Goal: Complete Application Form: Complete application form

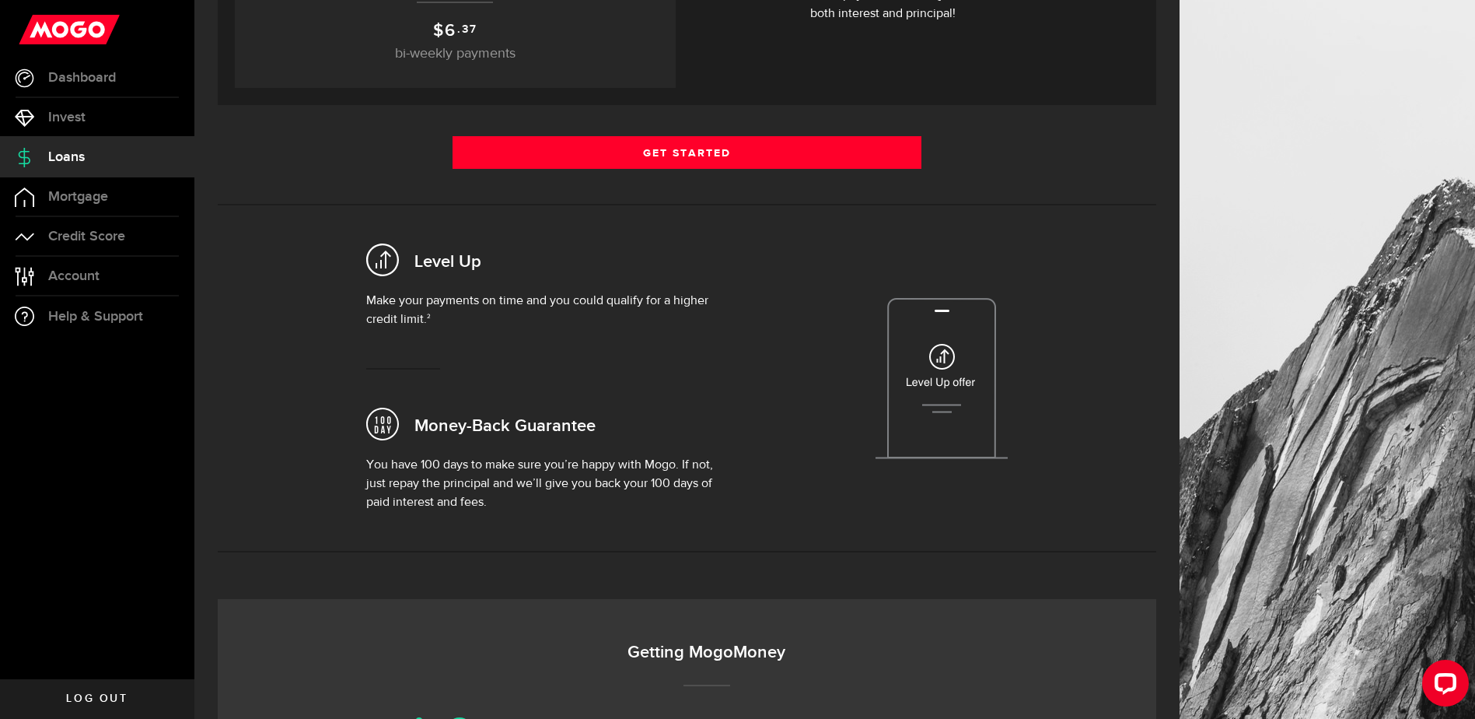
scroll to position [311, 0]
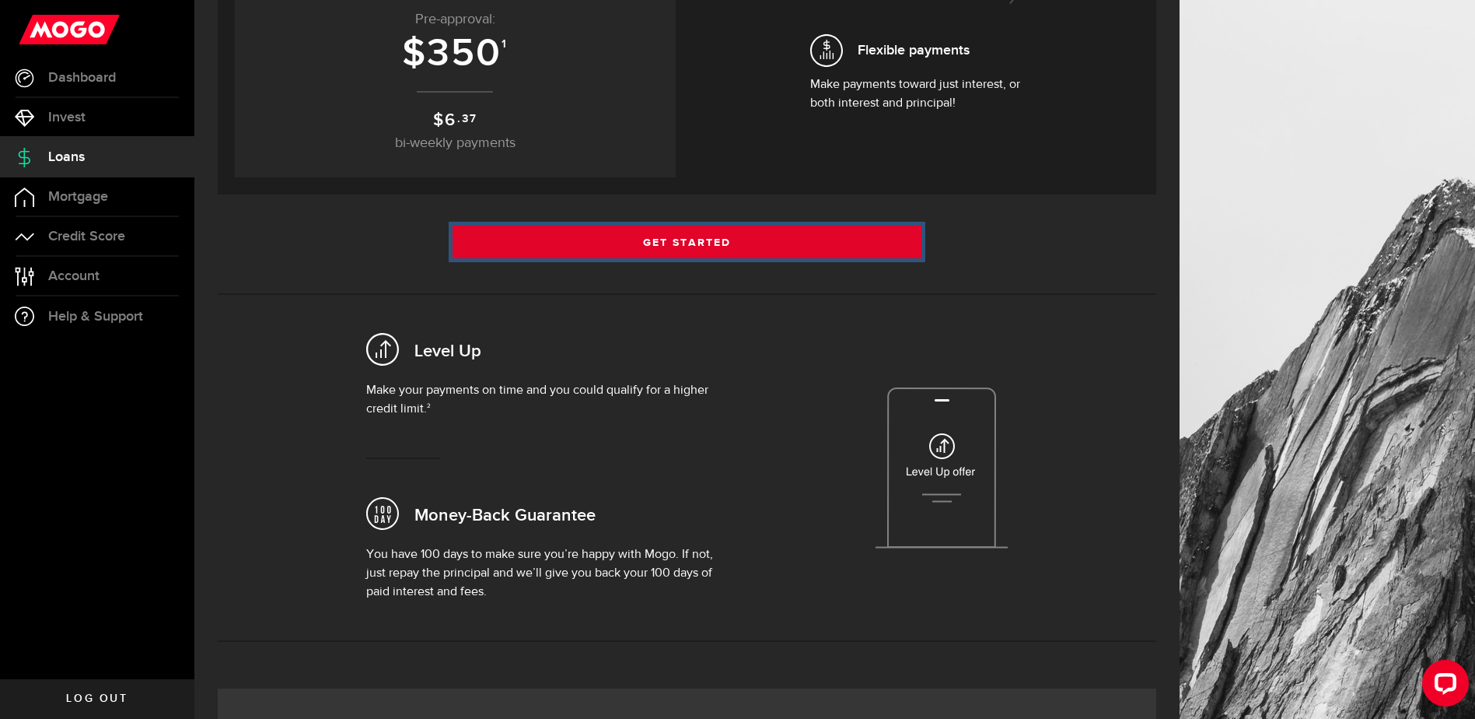
click at [694, 240] on link "Get Started" at bounding box center [688, 242] width 470 height 33
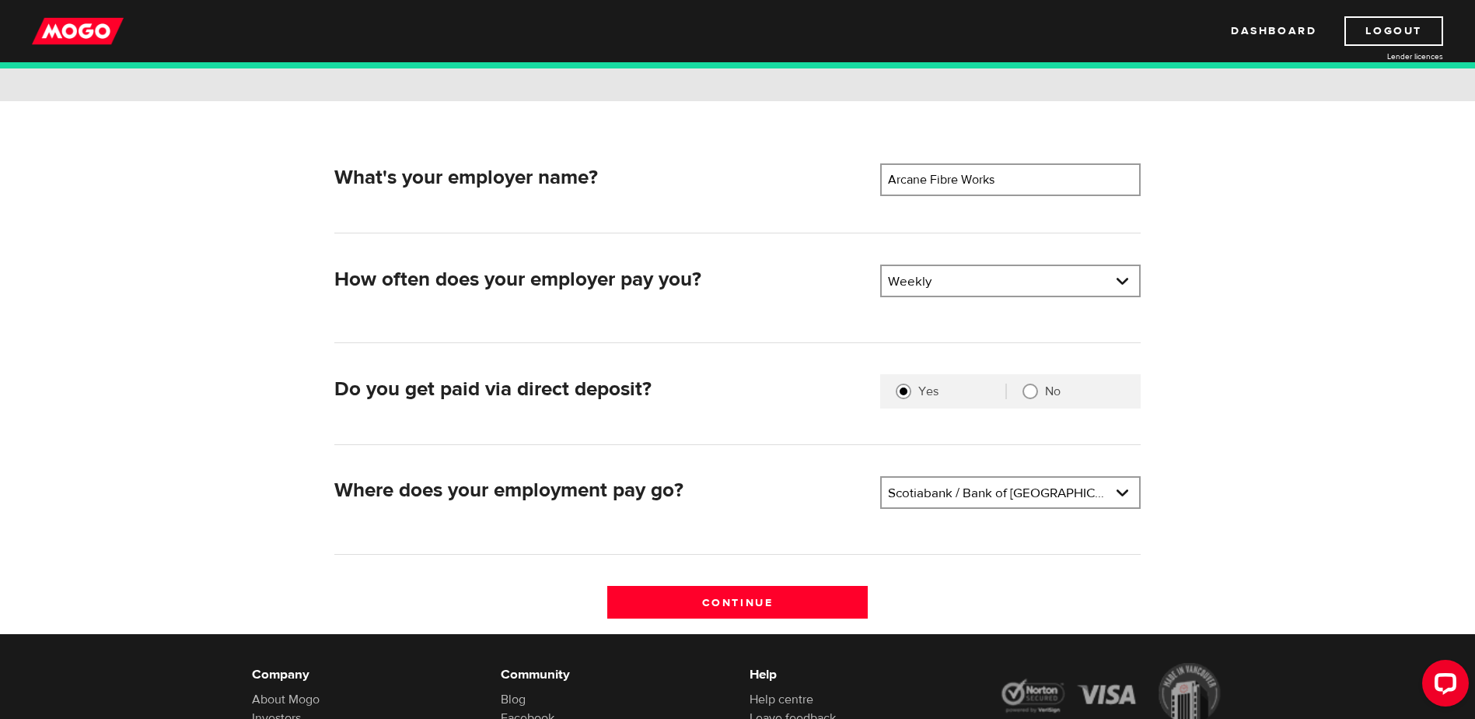
scroll to position [233, 0]
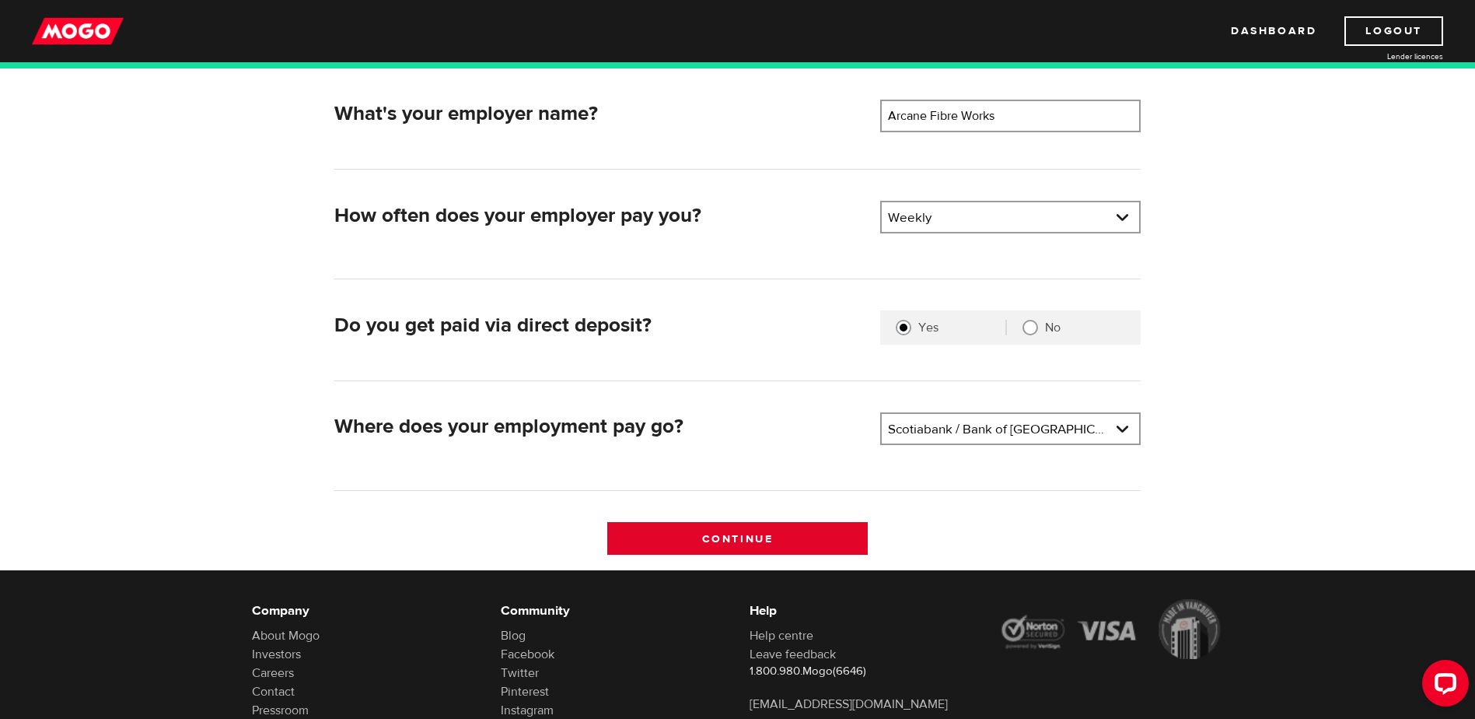
click at [757, 545] on input "Continue" at bounding box center [737, 538] width 261 height 33
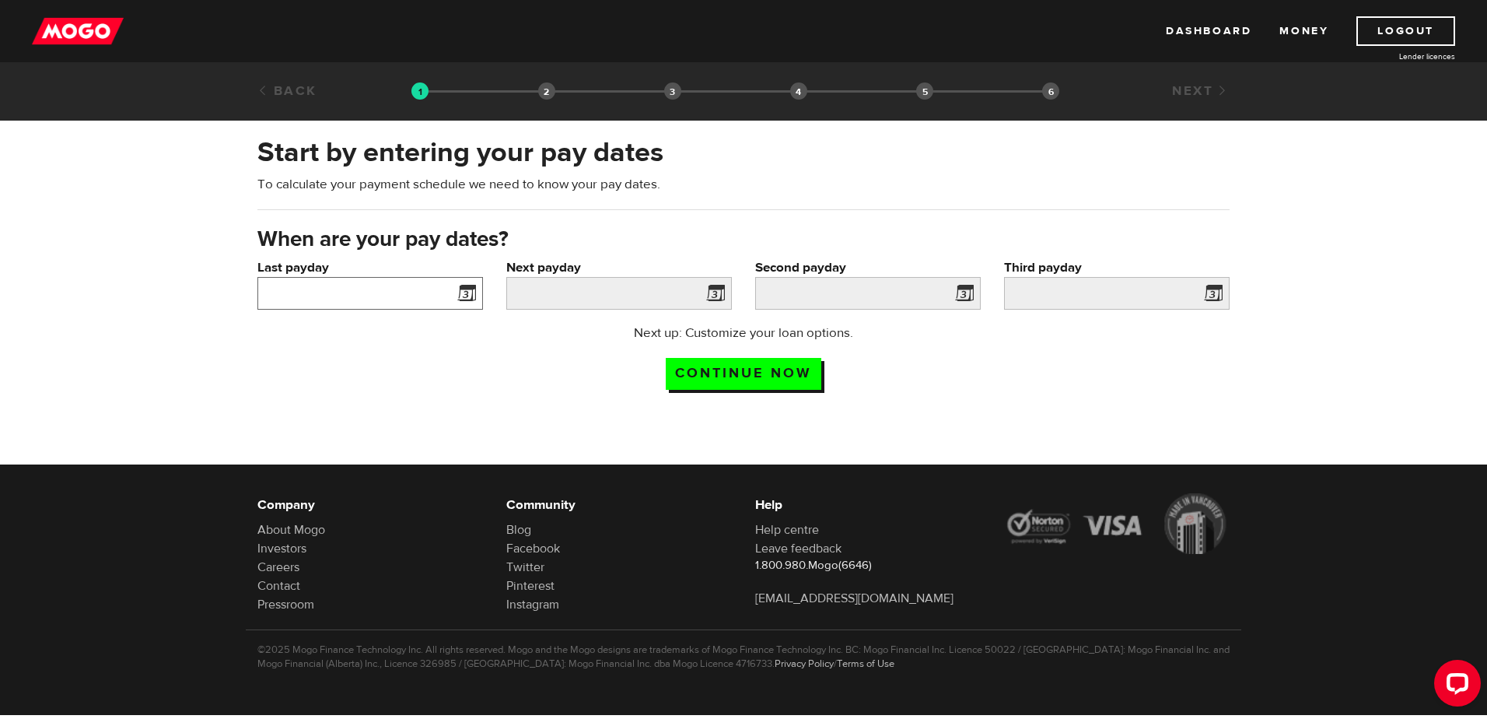
click at [364, 289] on input "Last payday" at bounding box center [370, 293] width 226 height 33
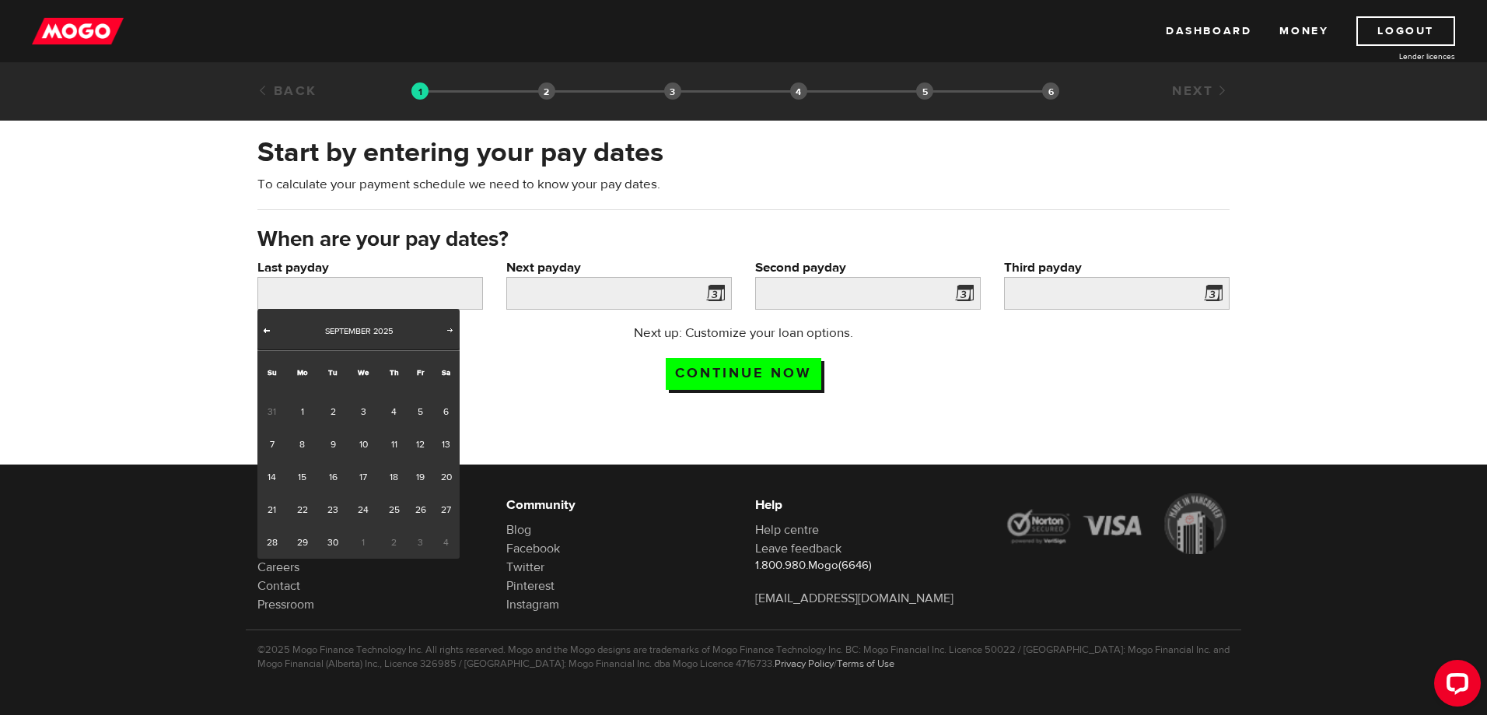
click at [271, 331] on span "Prev" at bounding box center [267, 330] width 12 height 12
click at [424, 550] on link "29" at bounding box center [420, 542] width 24 height 33
type input "2025/08/29"
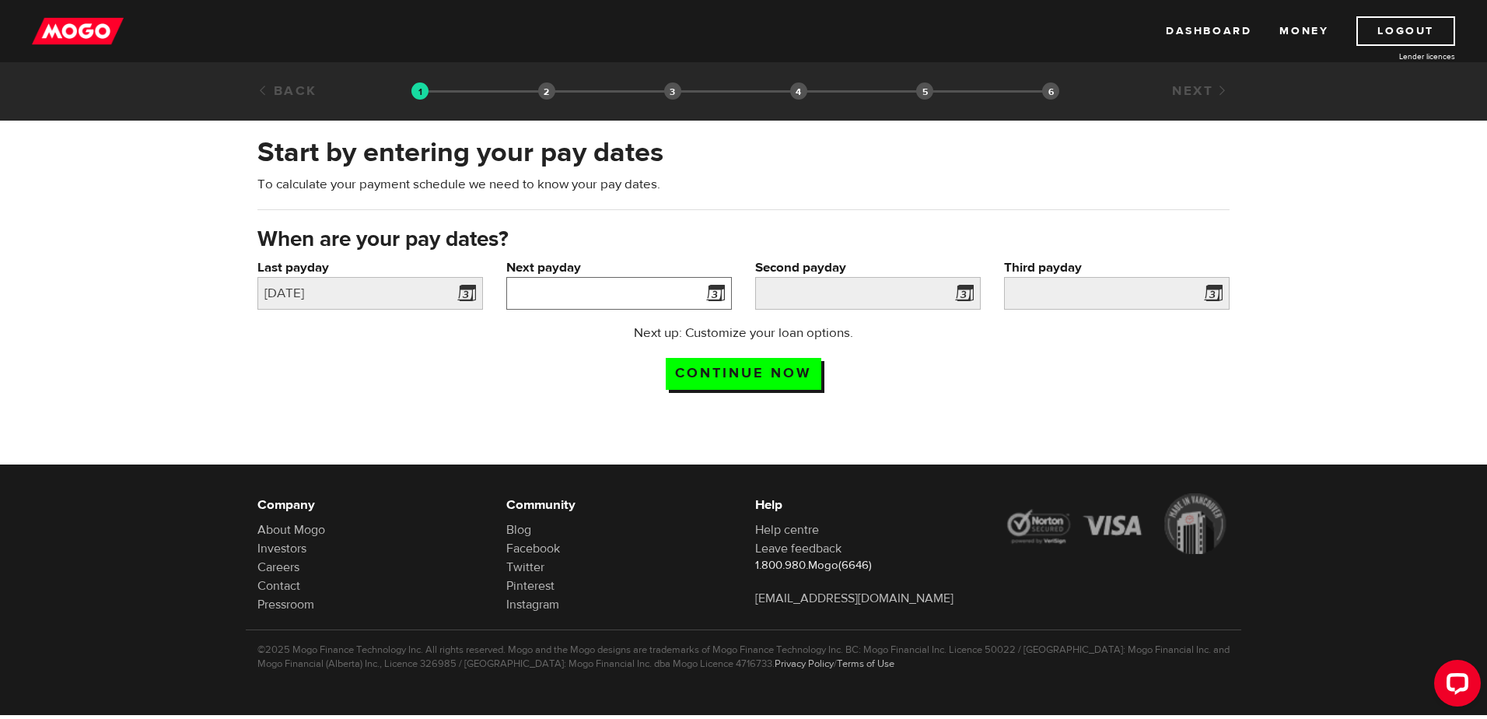
click at [670, 296] on input "Next payday" at bounding box center [619, 293] width 226 height 33
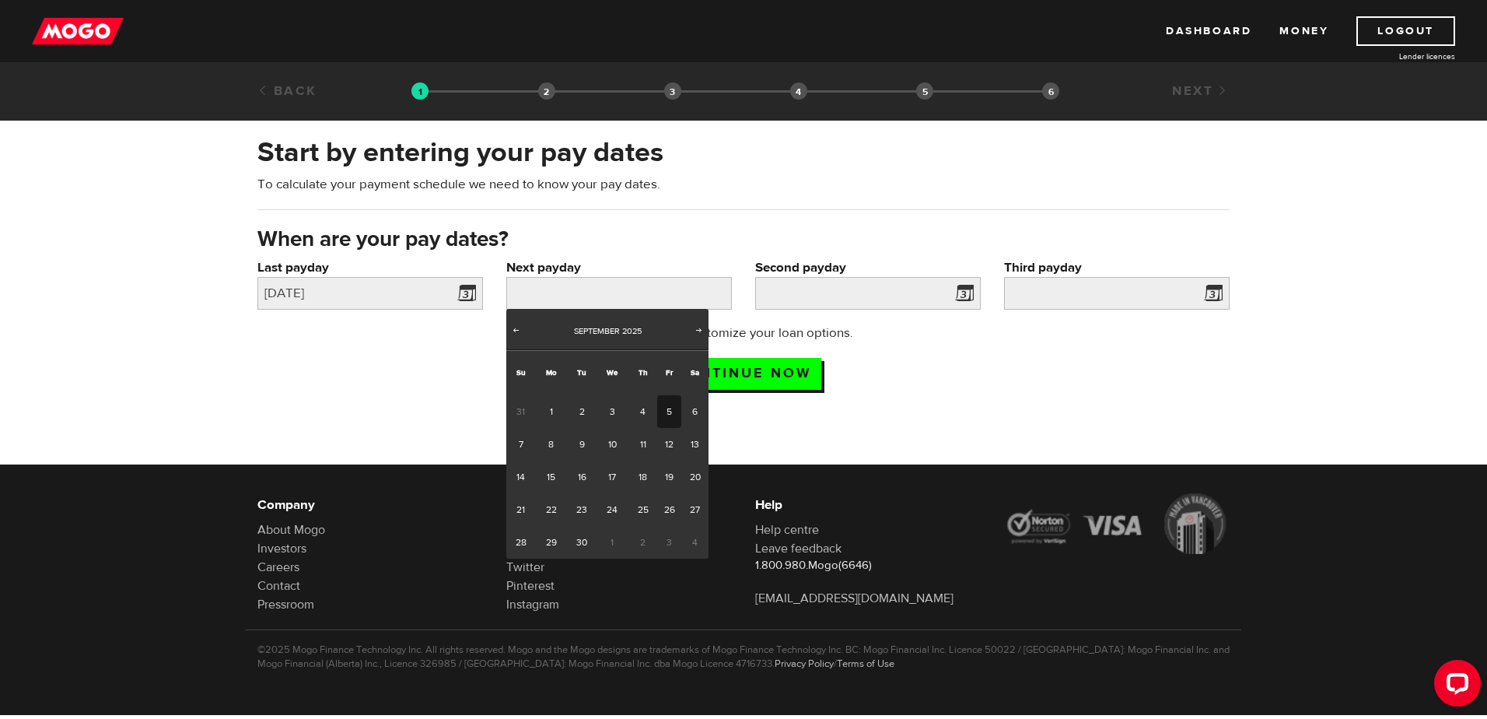
click at [670, 417] on link "5" at bounding box center [669, 411] width 24 height 33
type input "2025/09/05"
type input "2025/9/12"
type input "2025/9/19"
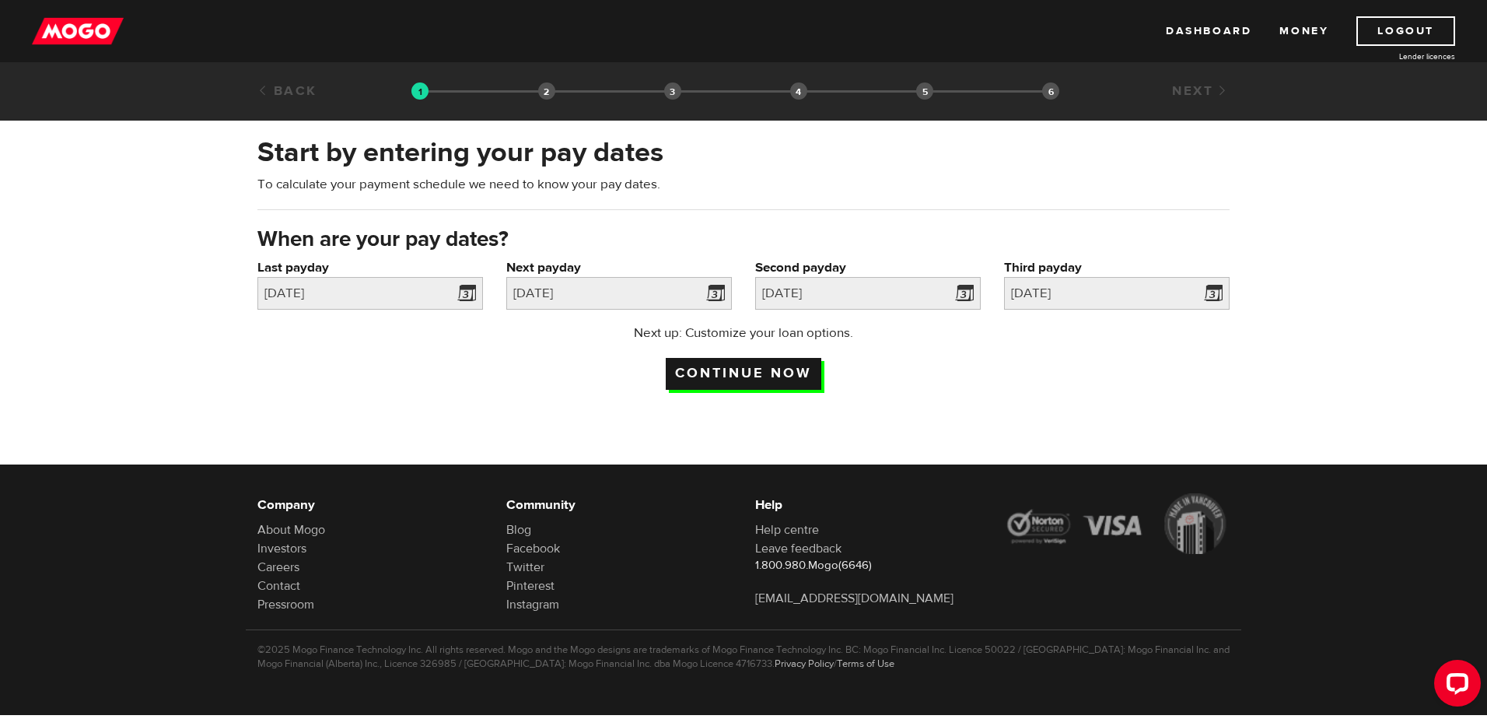
click at [750, 374] on input "Continue now" at bounding box center [744, 374] width 156 height 32
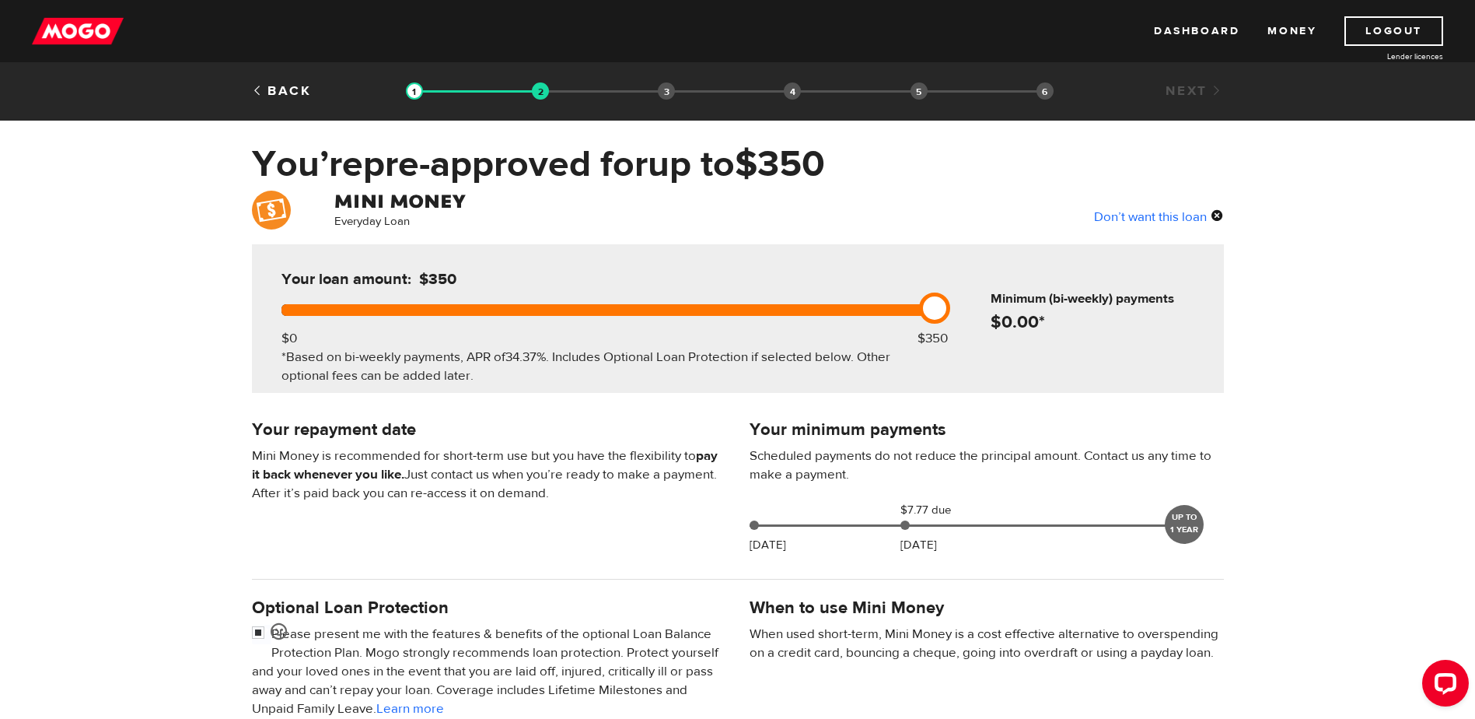
click at [907, 525] on div at bounding box center [905, 524] width 9 height 9
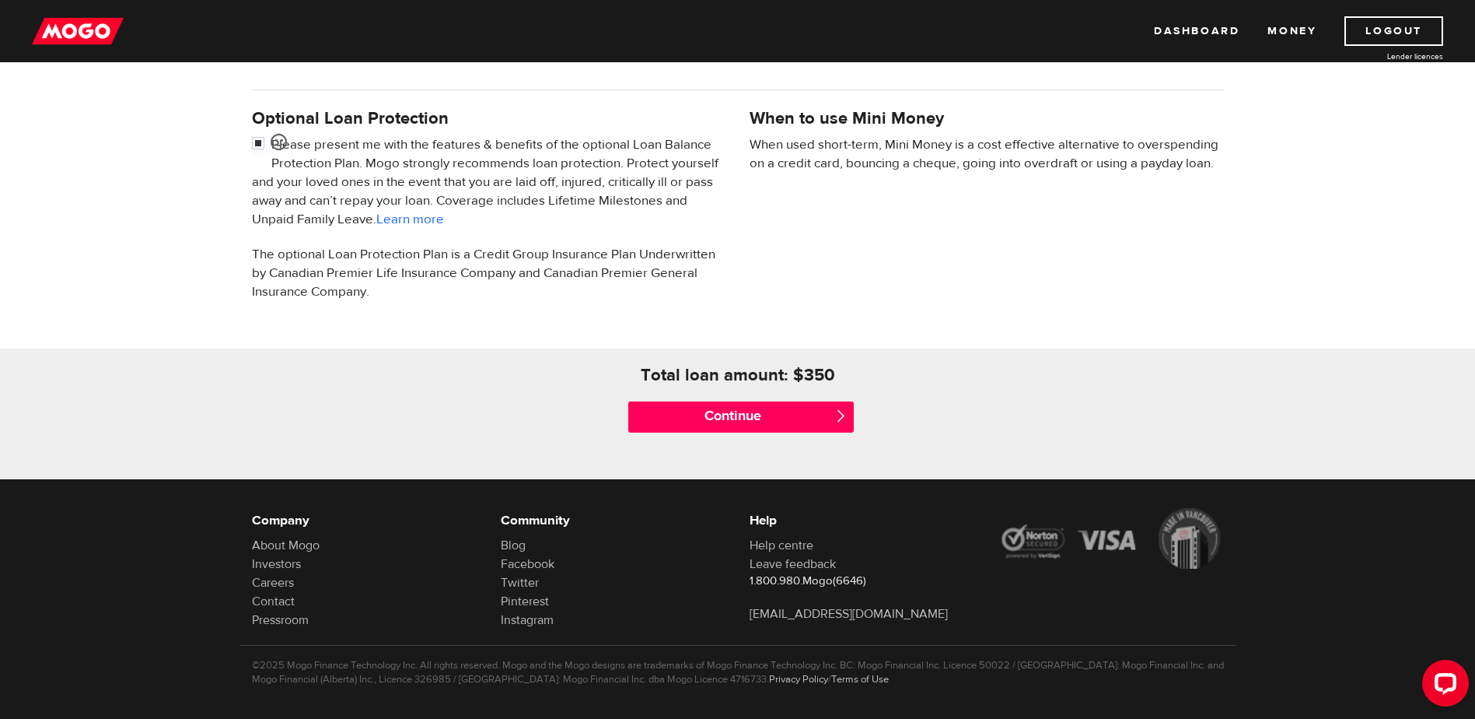
scroll to position [503, 0]
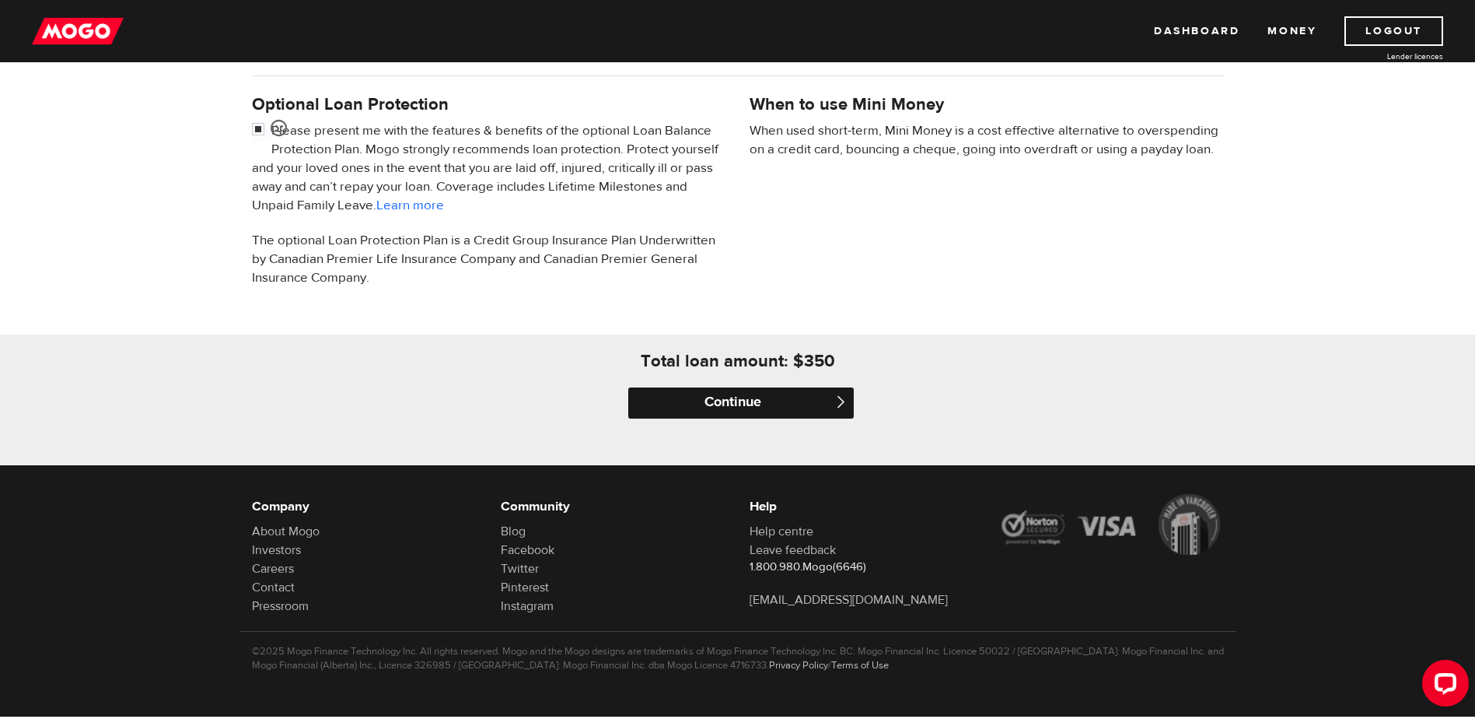
click at [754, 393] on input "Continue" at bounding box center [741, 402] width 226 height 31
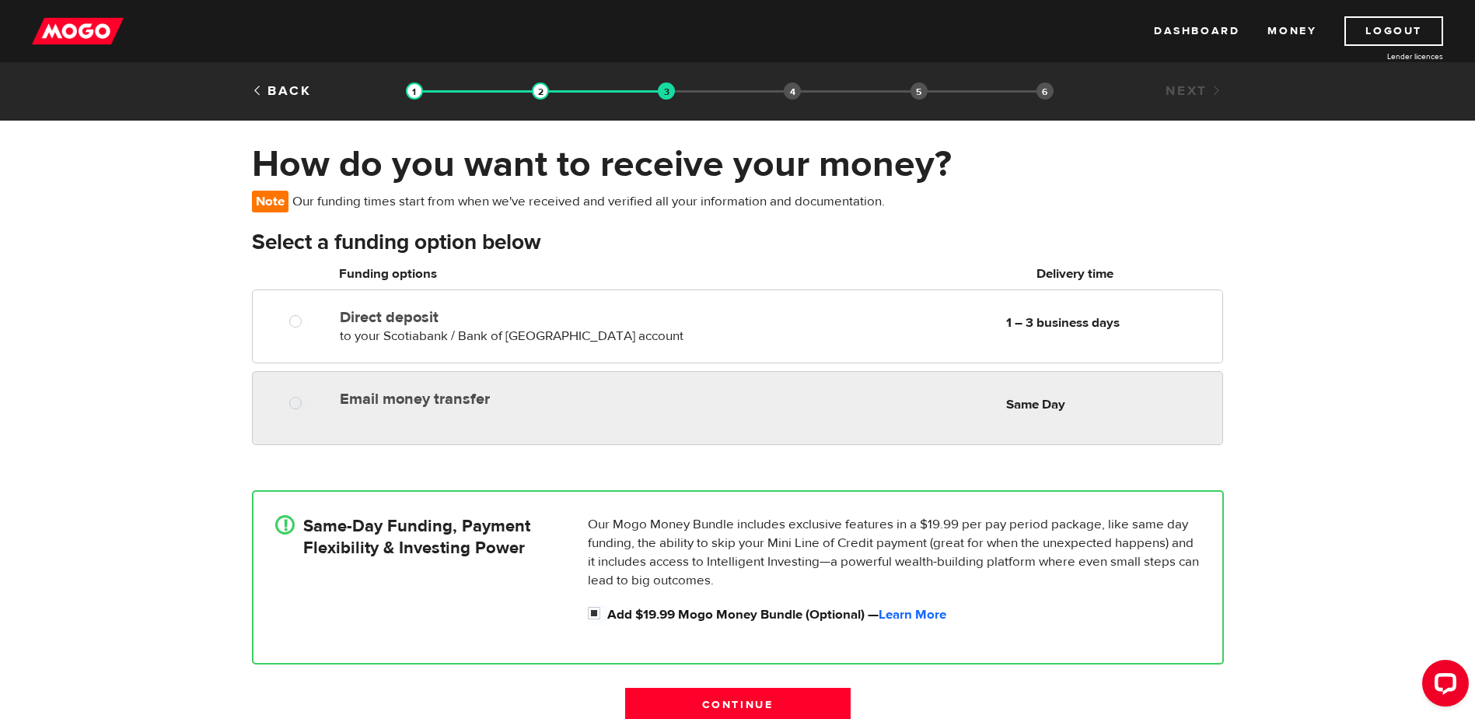
radio input "true"
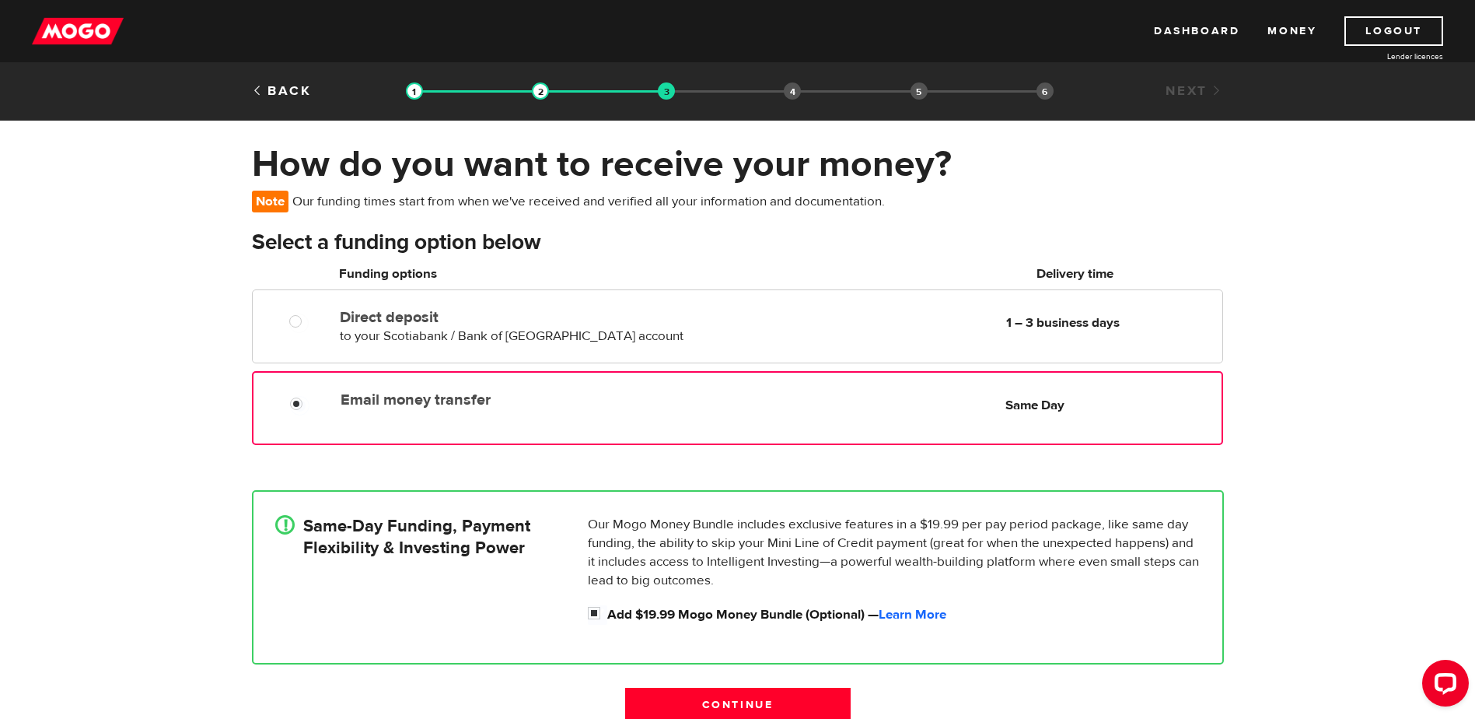
click at [395, 386] on div "Email money transfer Delivery in Same Day" at bounding box center [518, 396] width 369 height 25
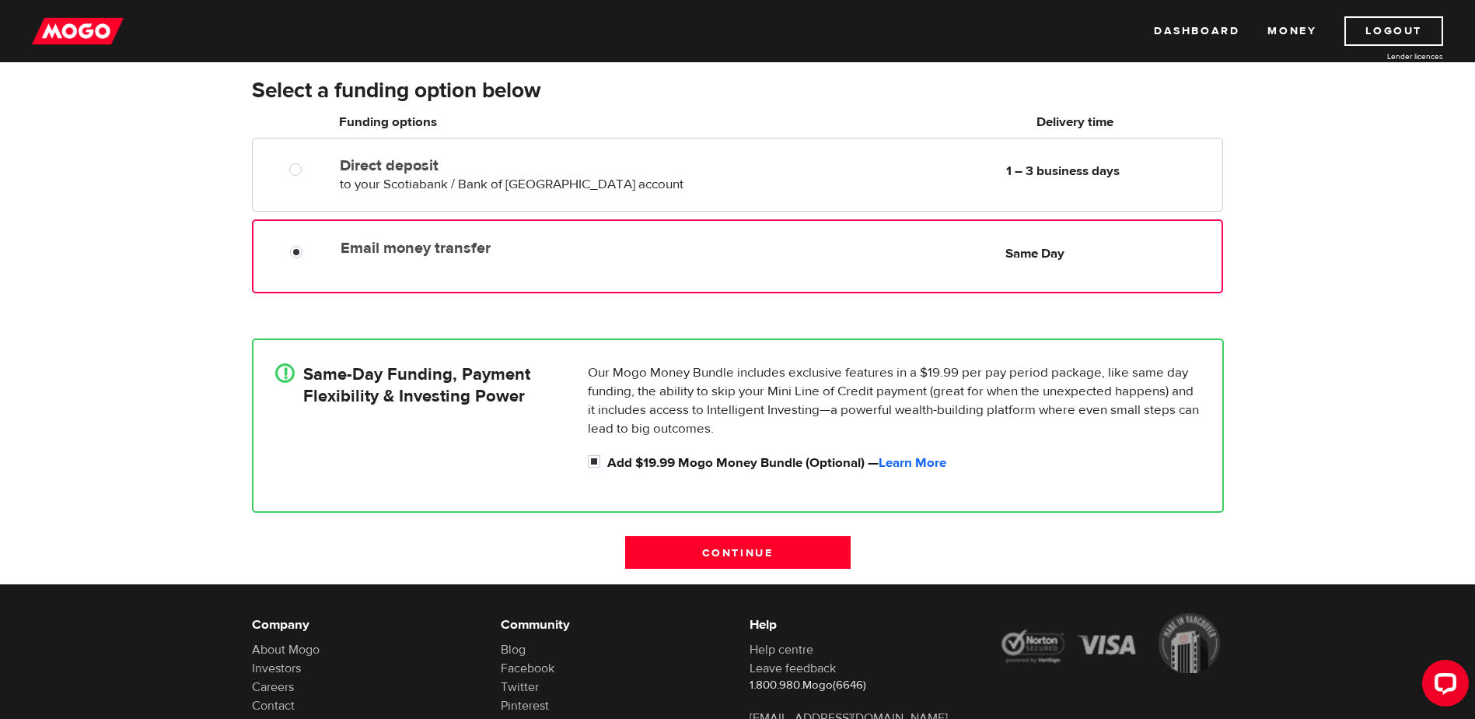
scroll to position [156, 0]
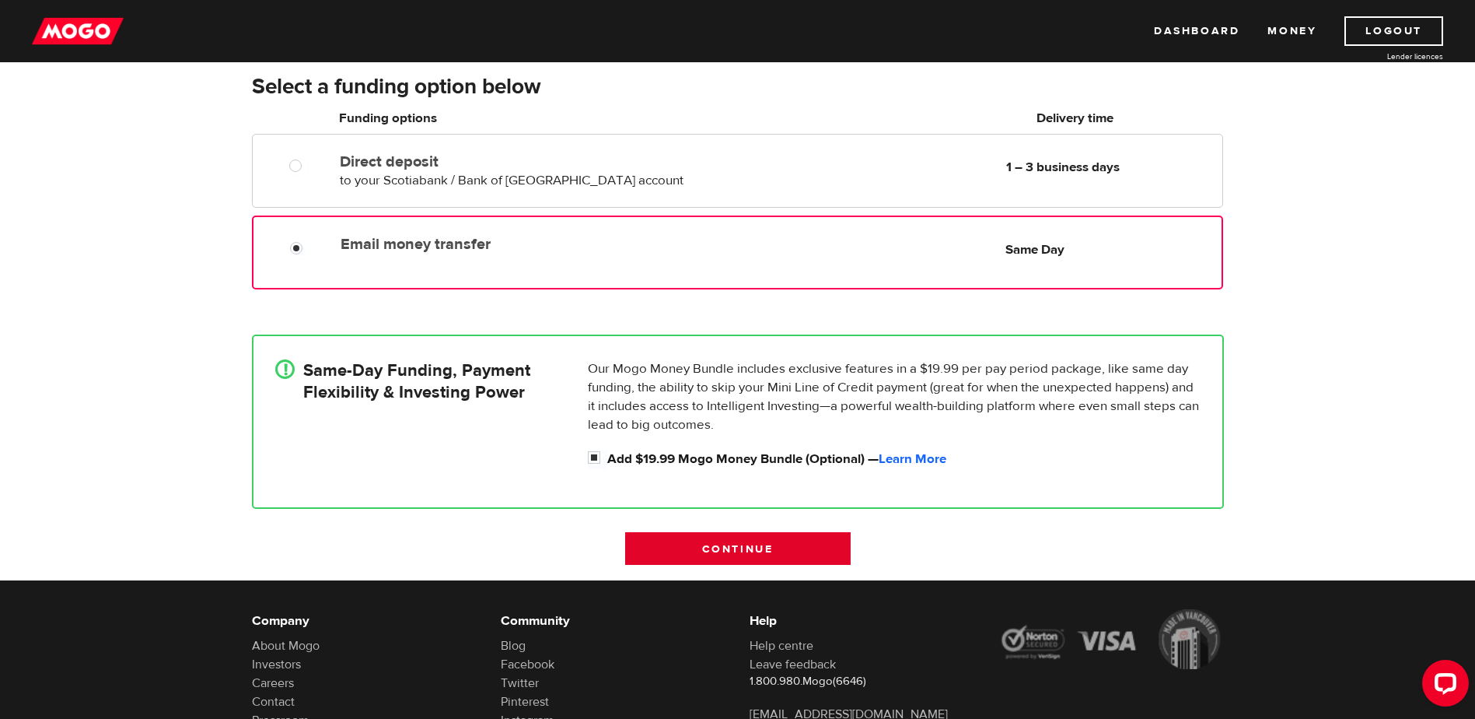
click at [769, 553] on input "Continue" at bounding box center [738, 548] width 226 height 33
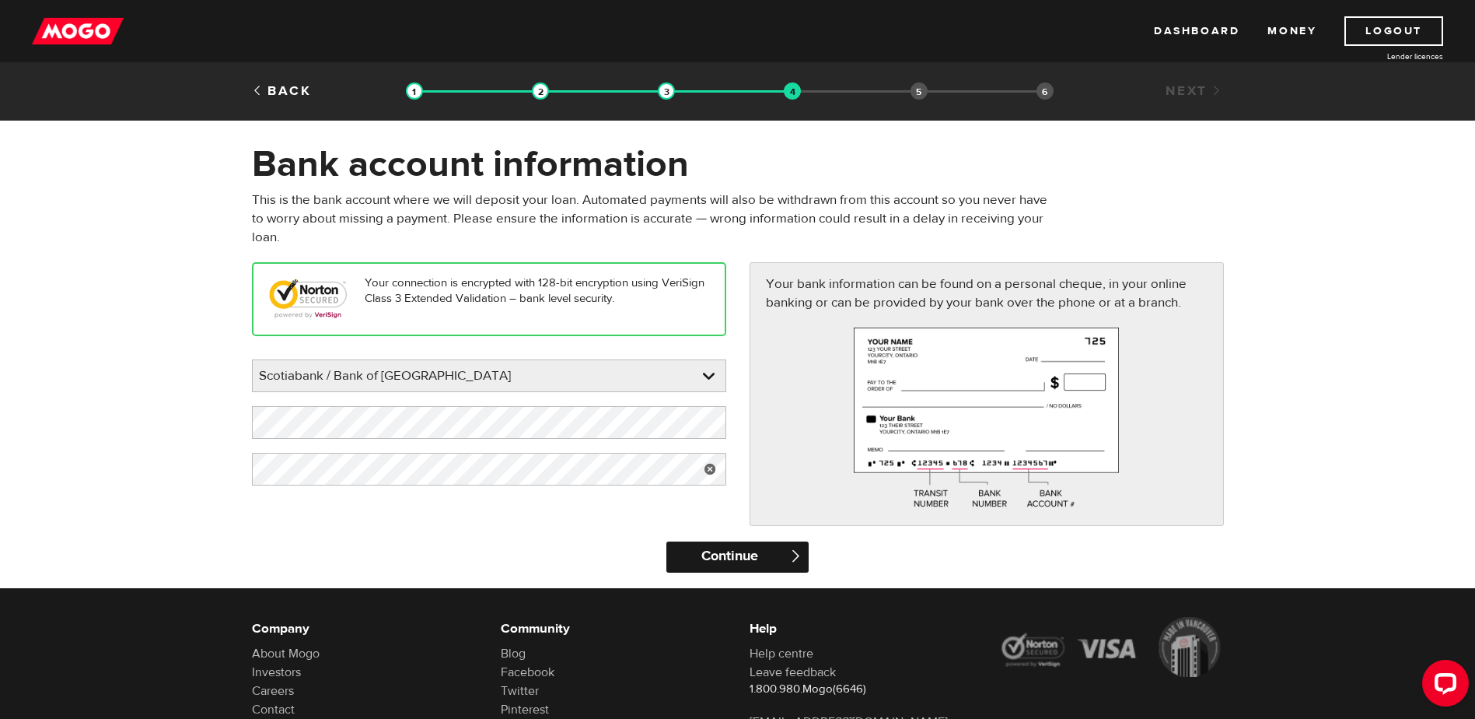
click at [728, 554] on input "Continue" at bounding box center [737, 556] width 142 height 31
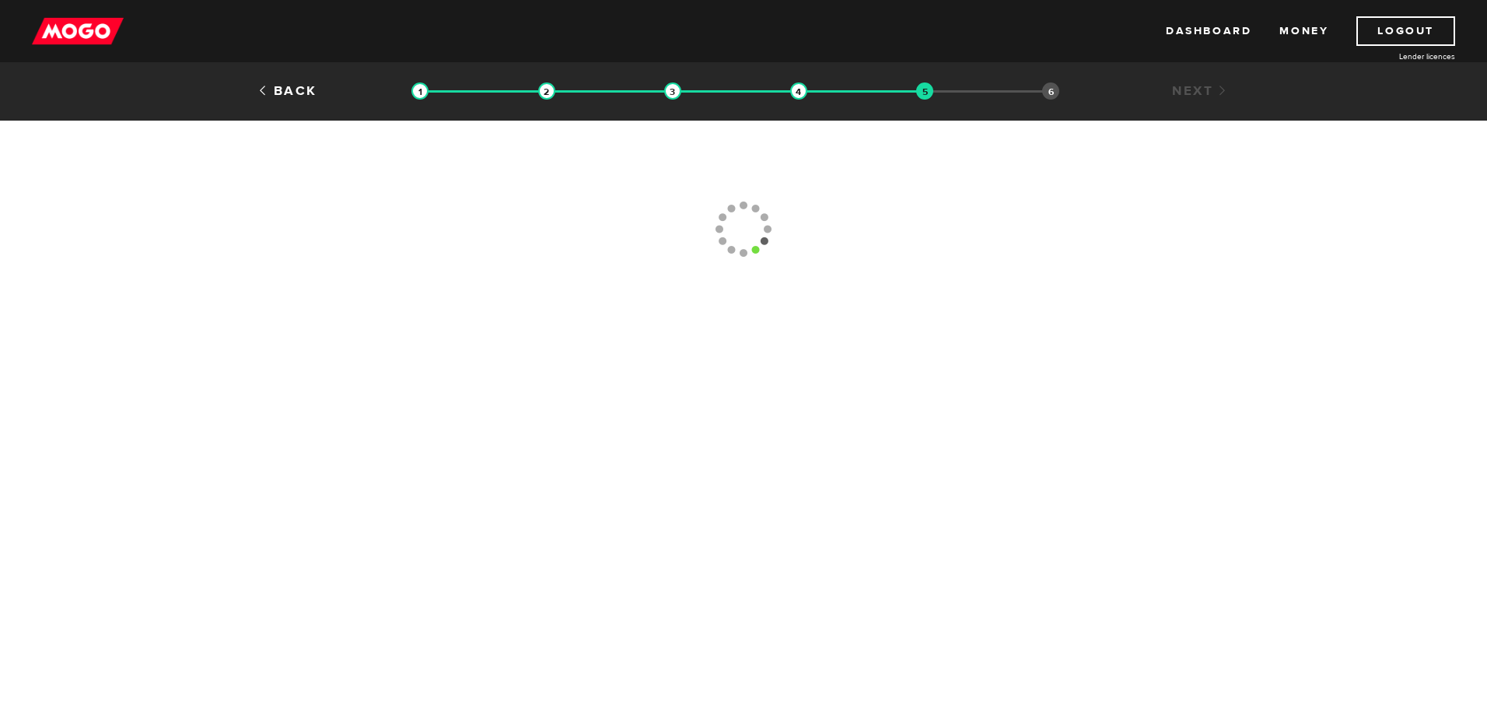
type input "[PHONE_NUMBER]"
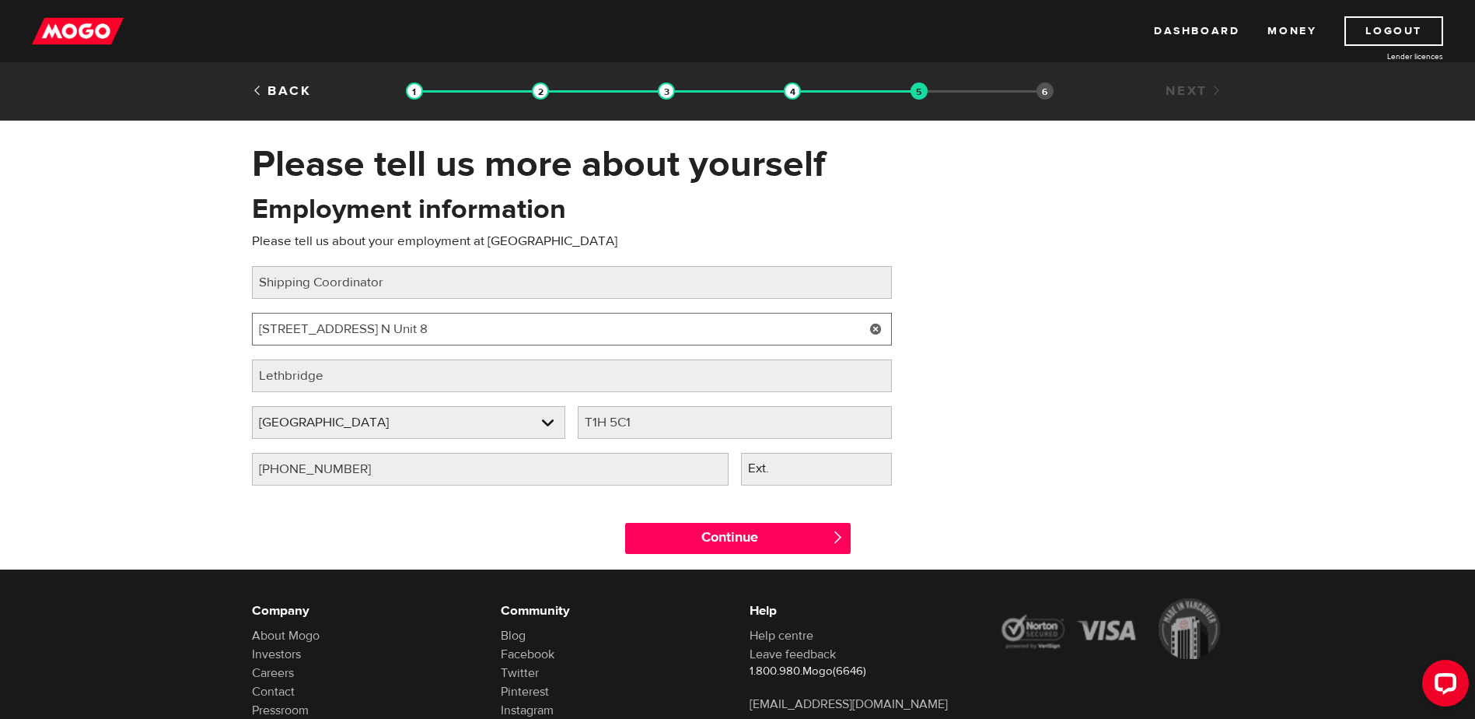
drag, startPoint x: 471, startPoint y: 324, endPoint x: 68, endPoint y: 256, distance: 409.4
click at [70, 277] on div "Please tell us more about yourself Oops! Please review the areas highlighted be…" at bounding box center [737, 356] width 1475 height 428
type input "3630 14th Ave. N"
type input "T1H 6E7"
click at [988, 496] on div "Employment information Please tell us about your employment at Arcane Fibre Wor…" at bounding box center [737, 345] width 995 height 309
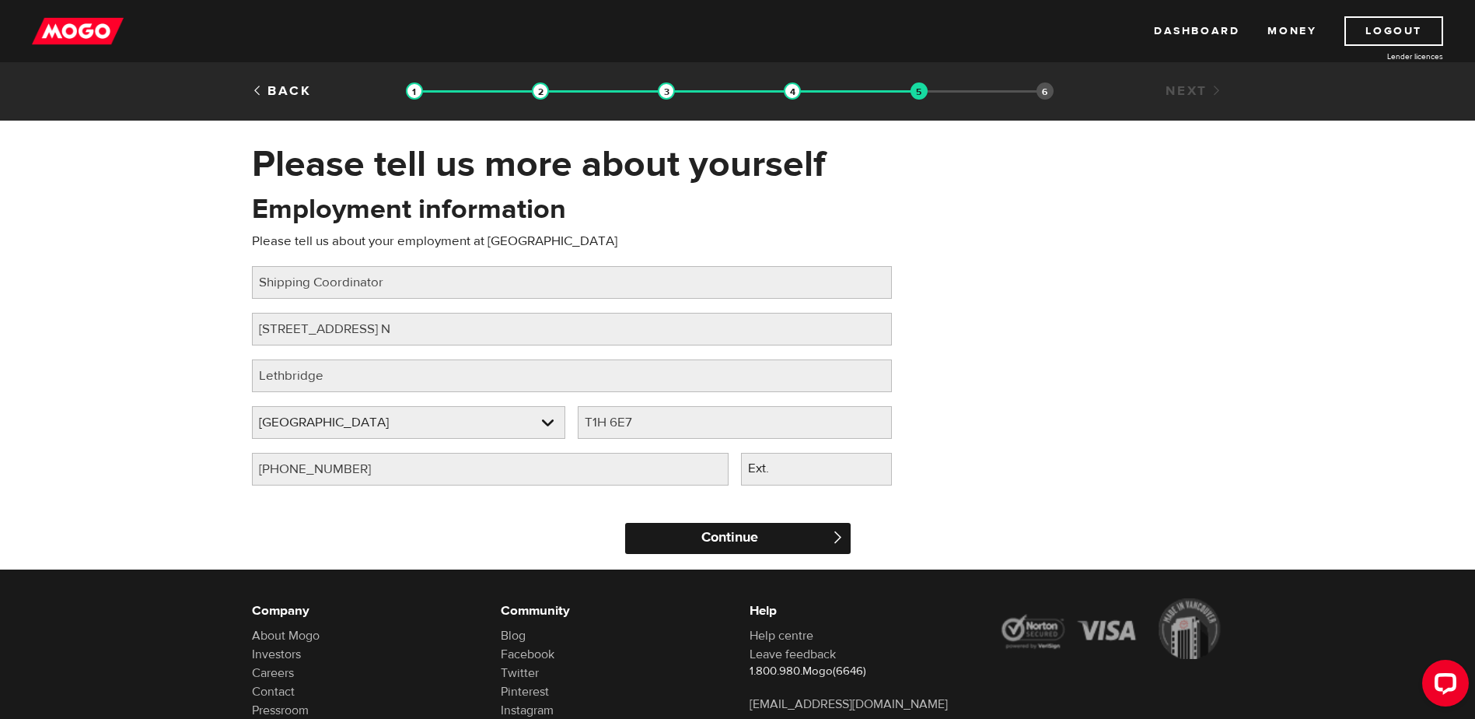
click at [770, 531] on input "Continue" at bounding box center [738, 538] width 226 height 31
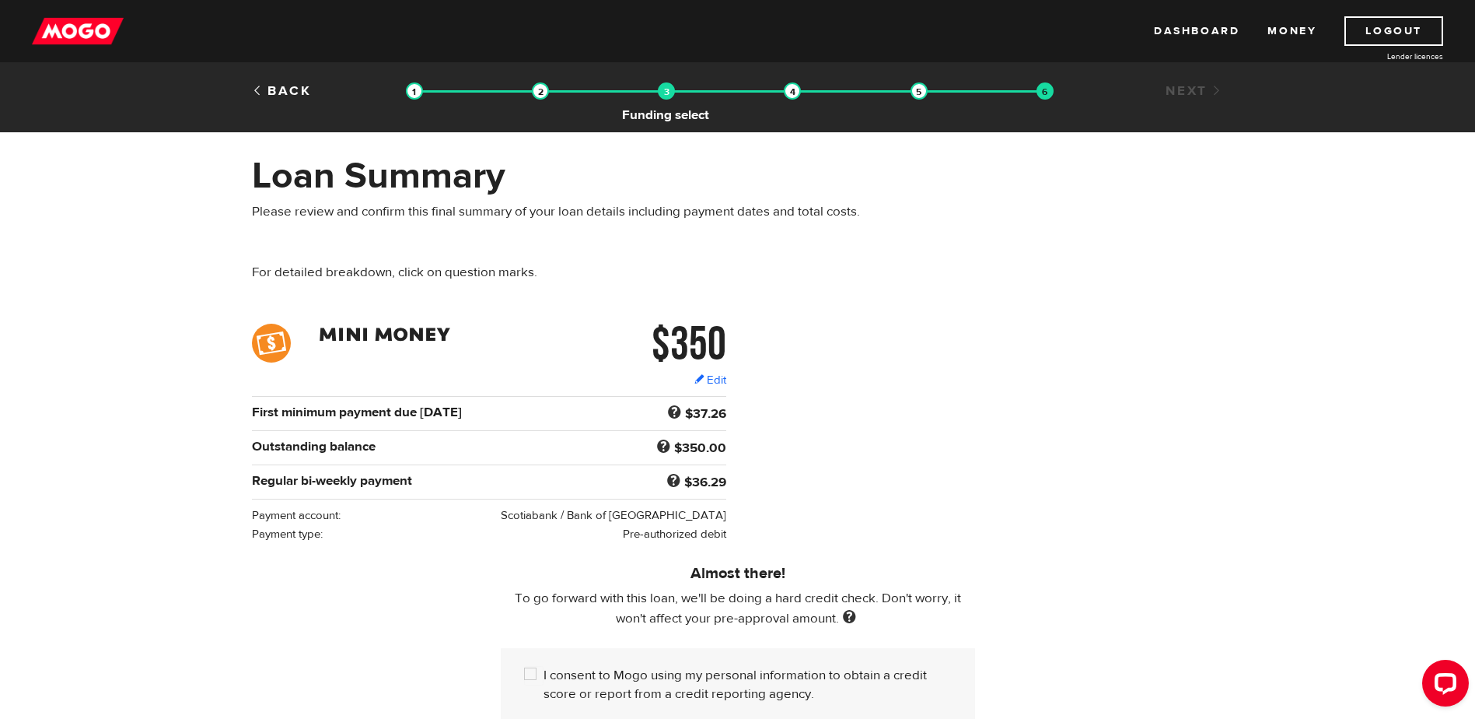
click at [666, 92] on img at bounding box center [666, 90] width 17 height 17
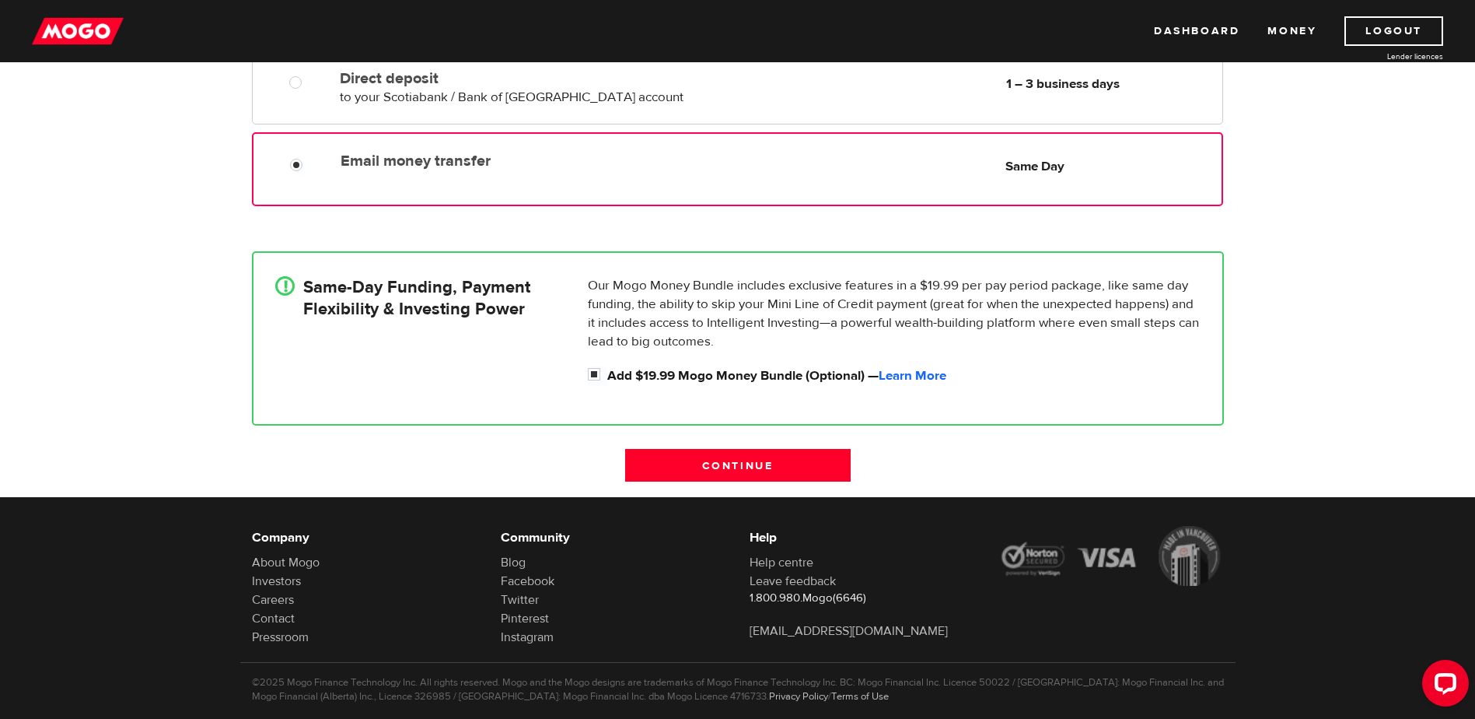
scroll to position [271, 0]
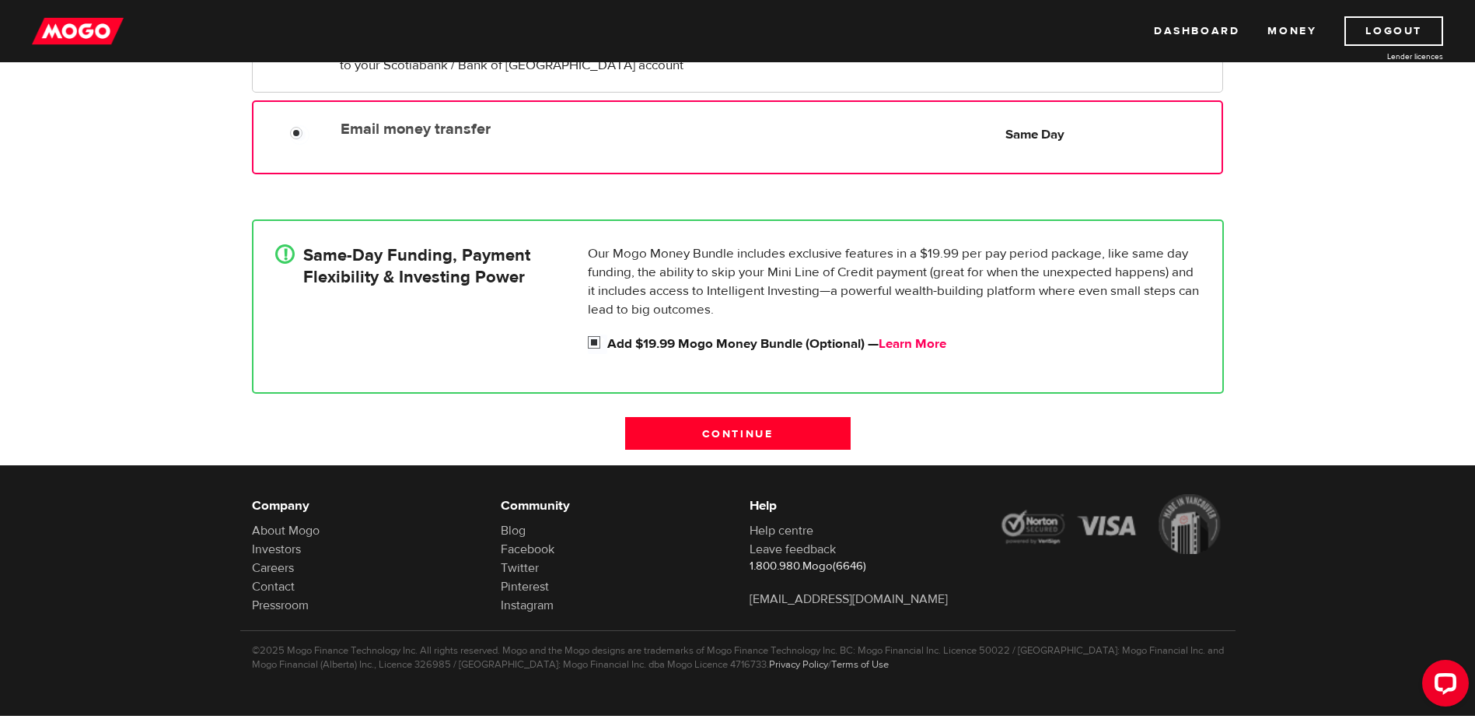
click at [924, 346] on link "Learn More" at bounding box center [913, 343] width 68 height 17
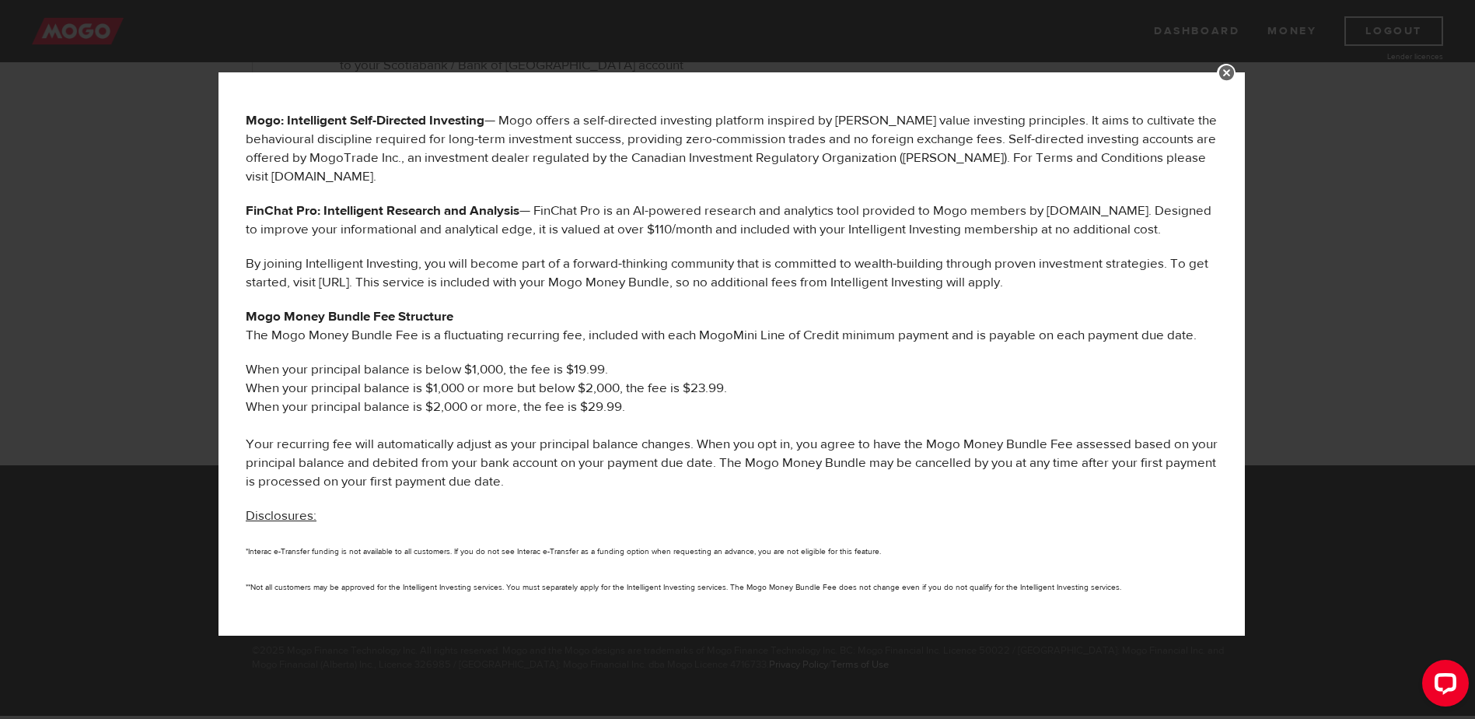
scroll to position [718, 0]
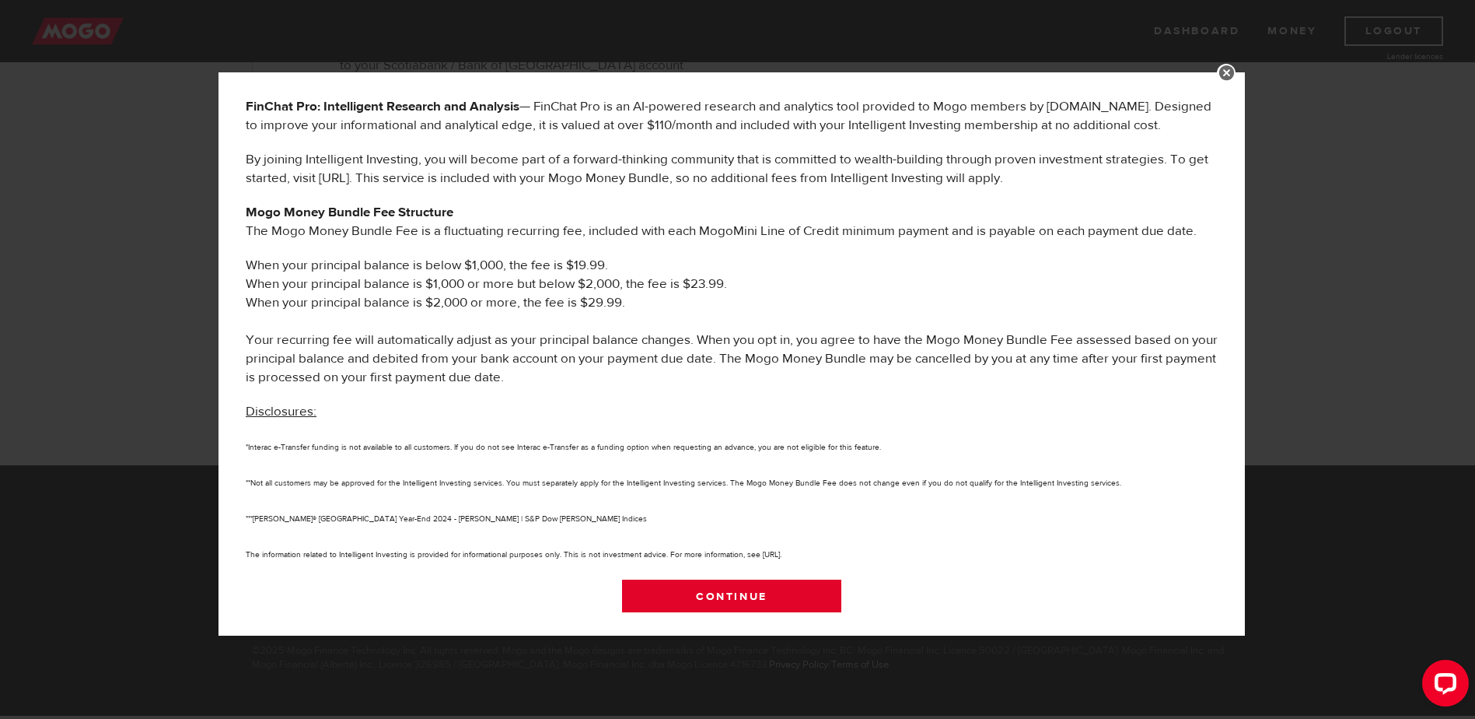
click at [787, 600] on link "Continue" at bounding box center [732, 595] width 220 height 33
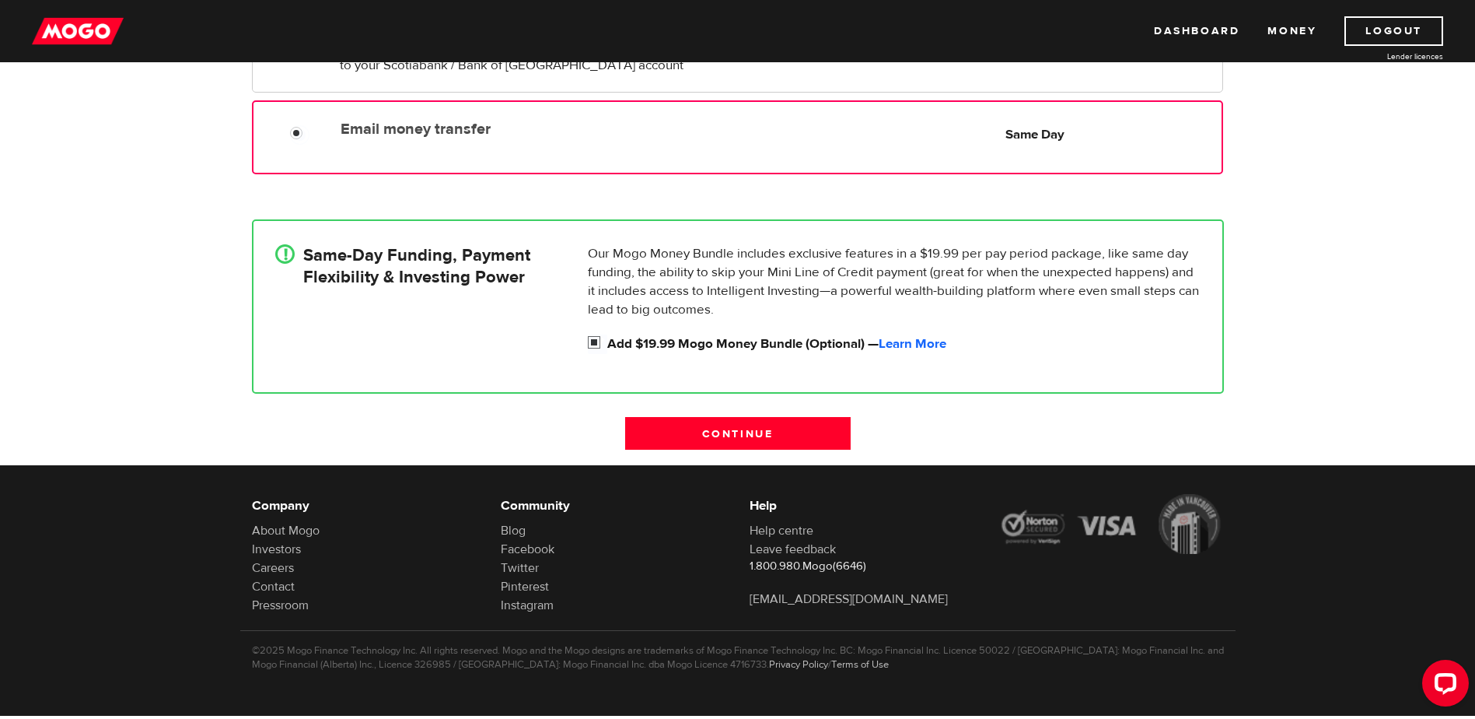
click at [592, 339] on input "Add $19.99 Mogo Money Bundle (Optional) — Learn More" at bounding box center [597, 343] width 19 height 19
checkbox input "false"
radio input "false"
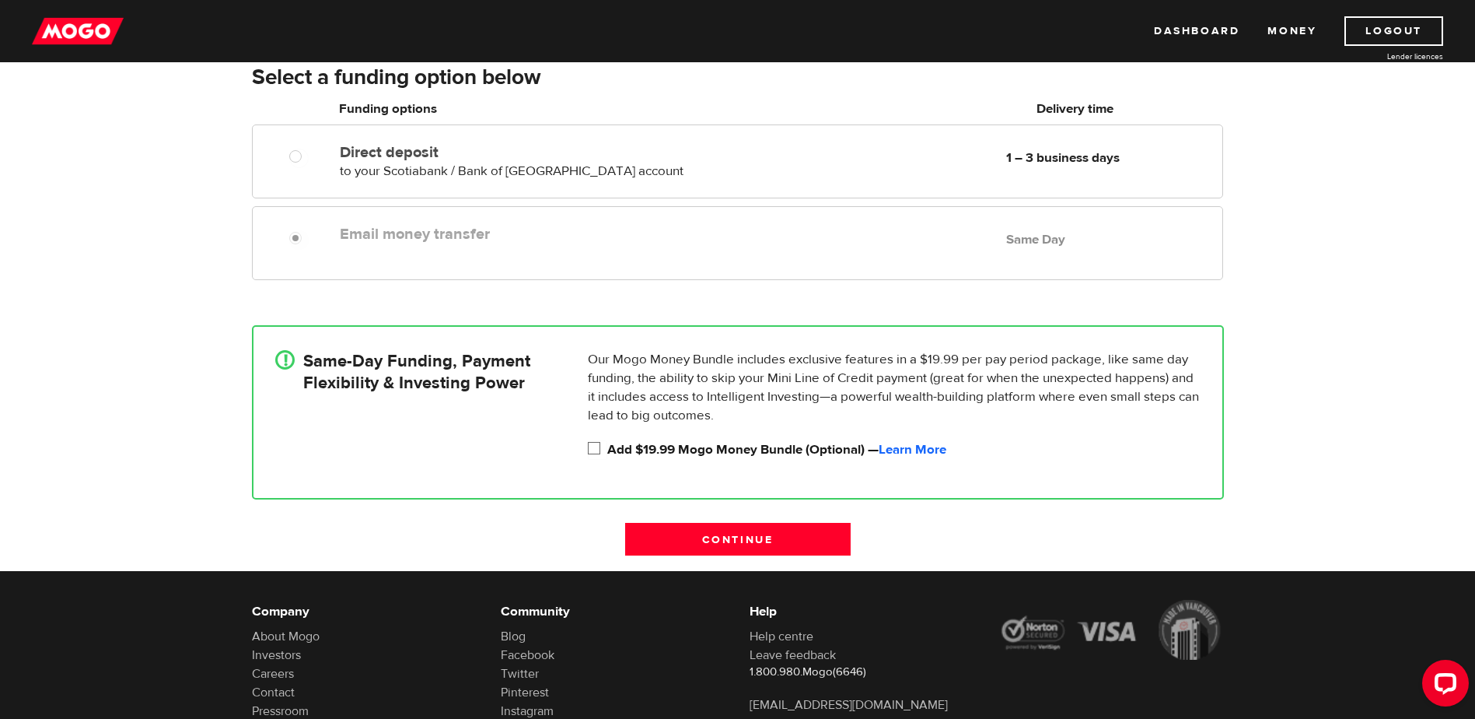
scroll to position [115, 0]
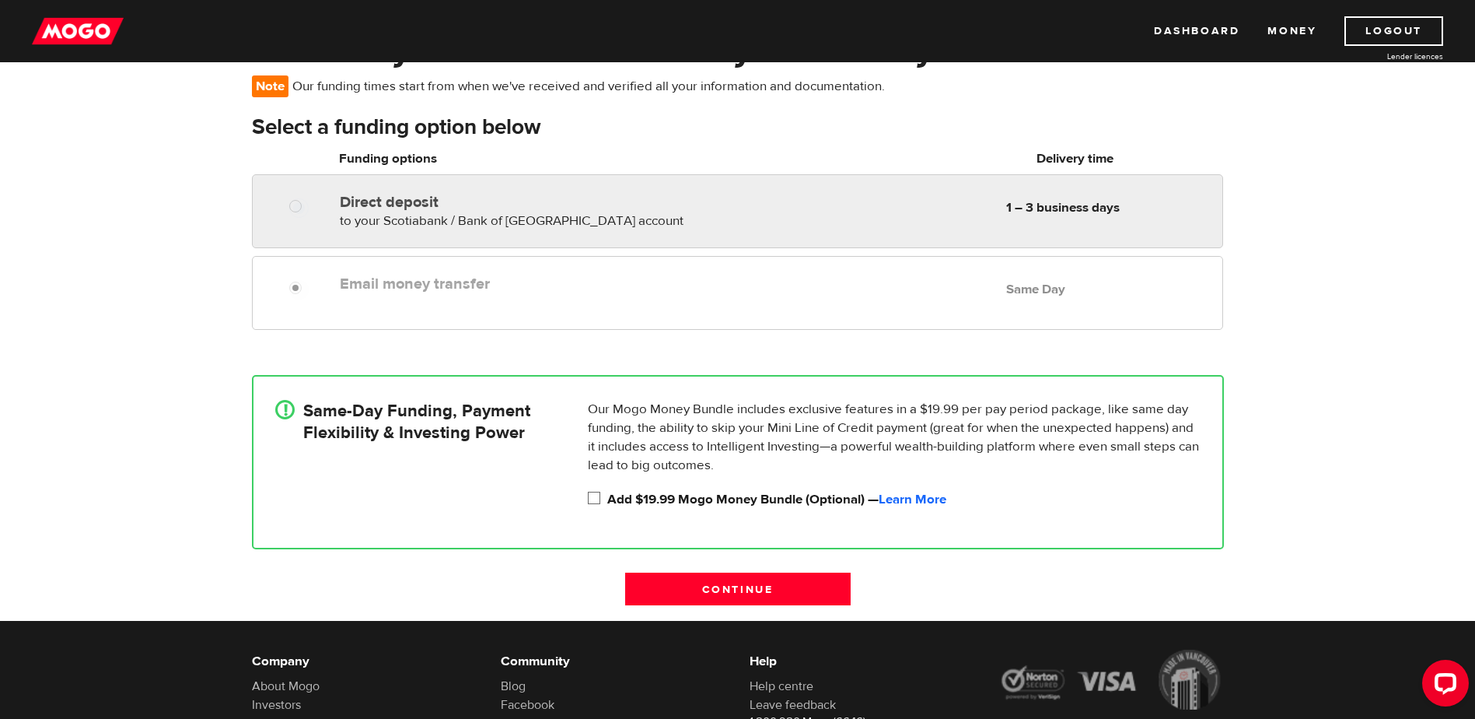
radio input "true"
click at [437, 205] on label "Direct deposit" at bounding box center [519, 202] width 358 height 19
click at [309, 205] on input "Direct deposit" at bounding box center [298, 207] width 19 height 19
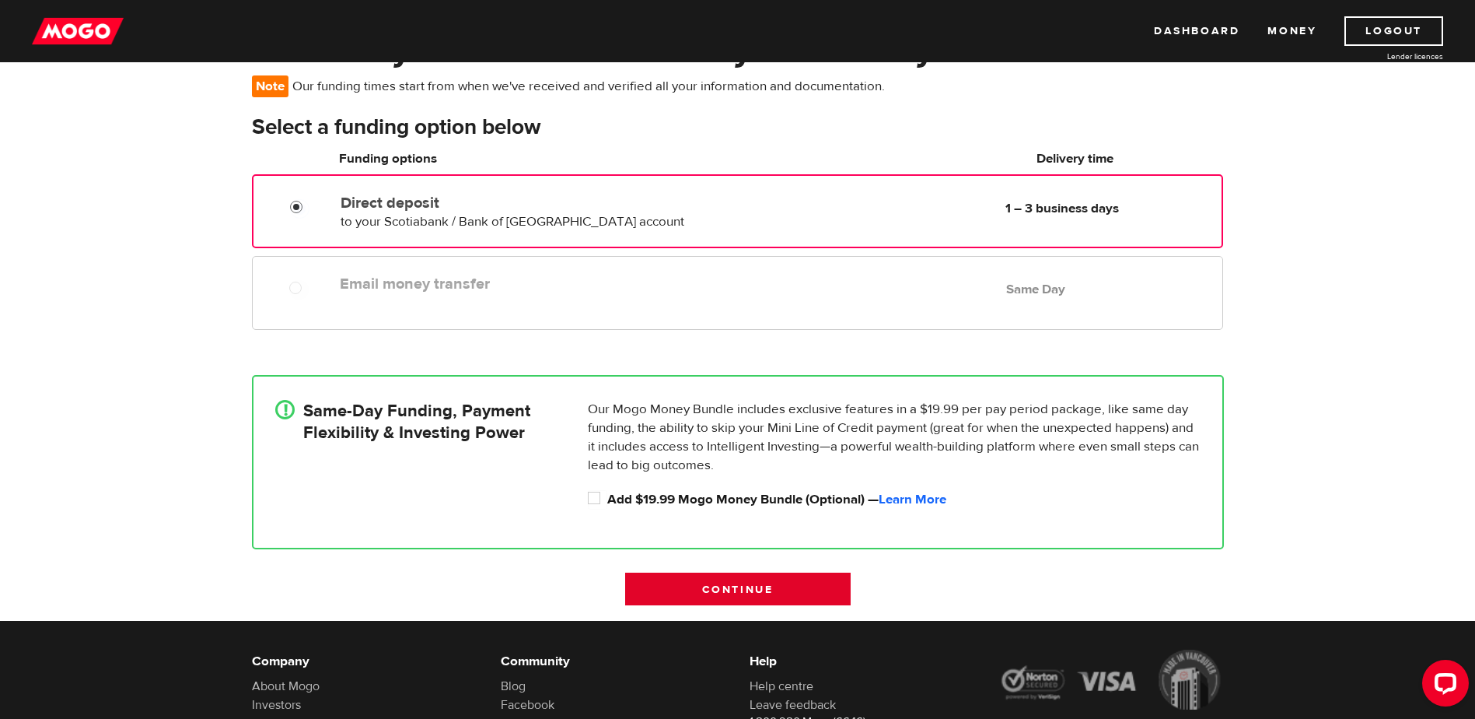
click at [748, 584] on input "Continue" at bounding box center [738, 588] width 226 height 33
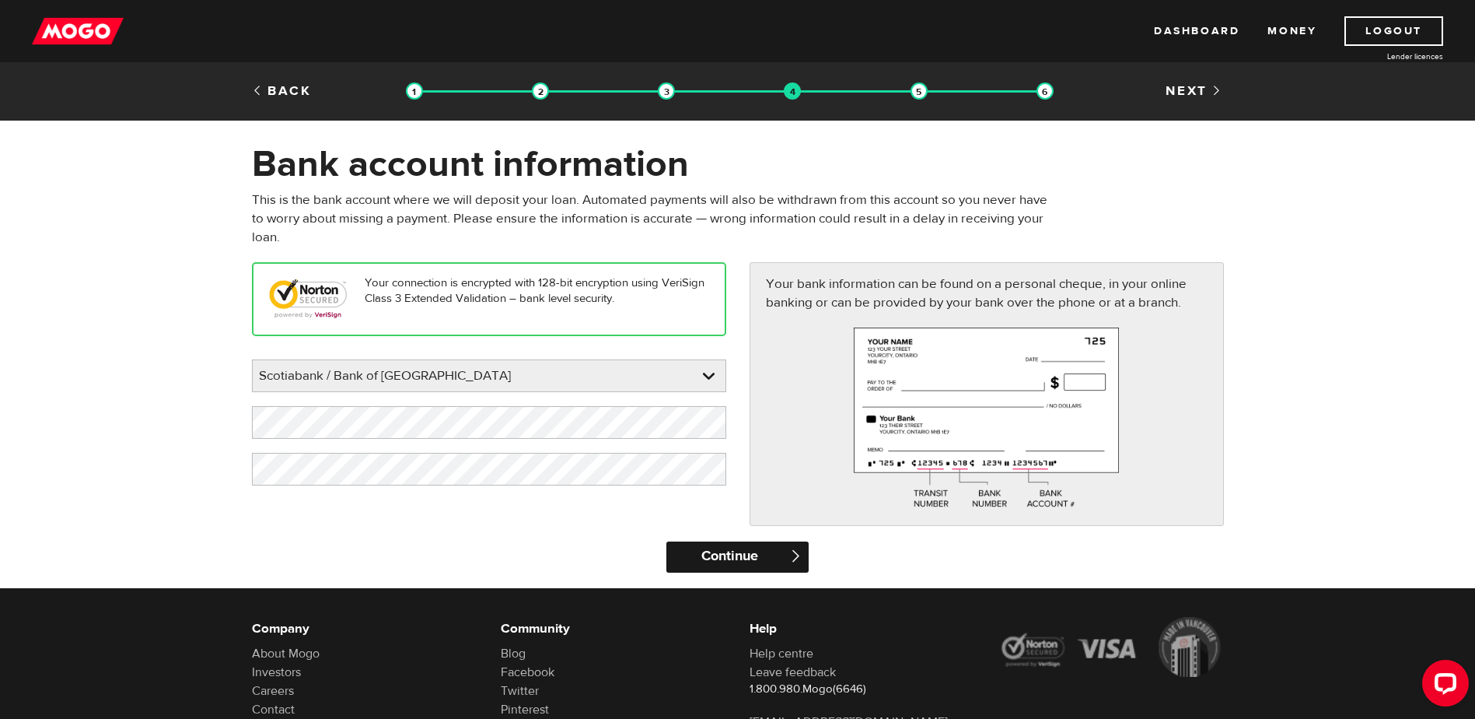
click at [718, 555] on input "Continue" at bounding box center [737, 556] width 142 height 31
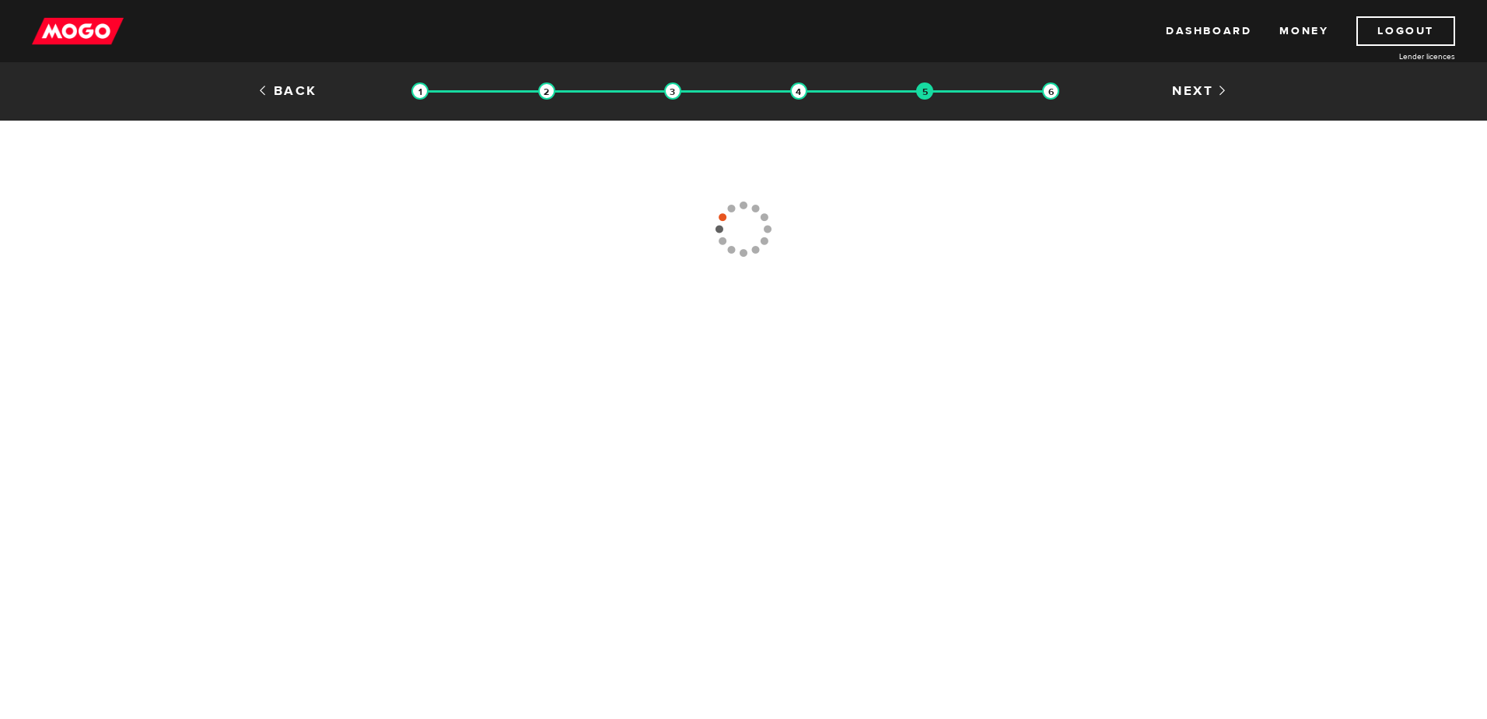
type input "[PHONE_NUMBER]"
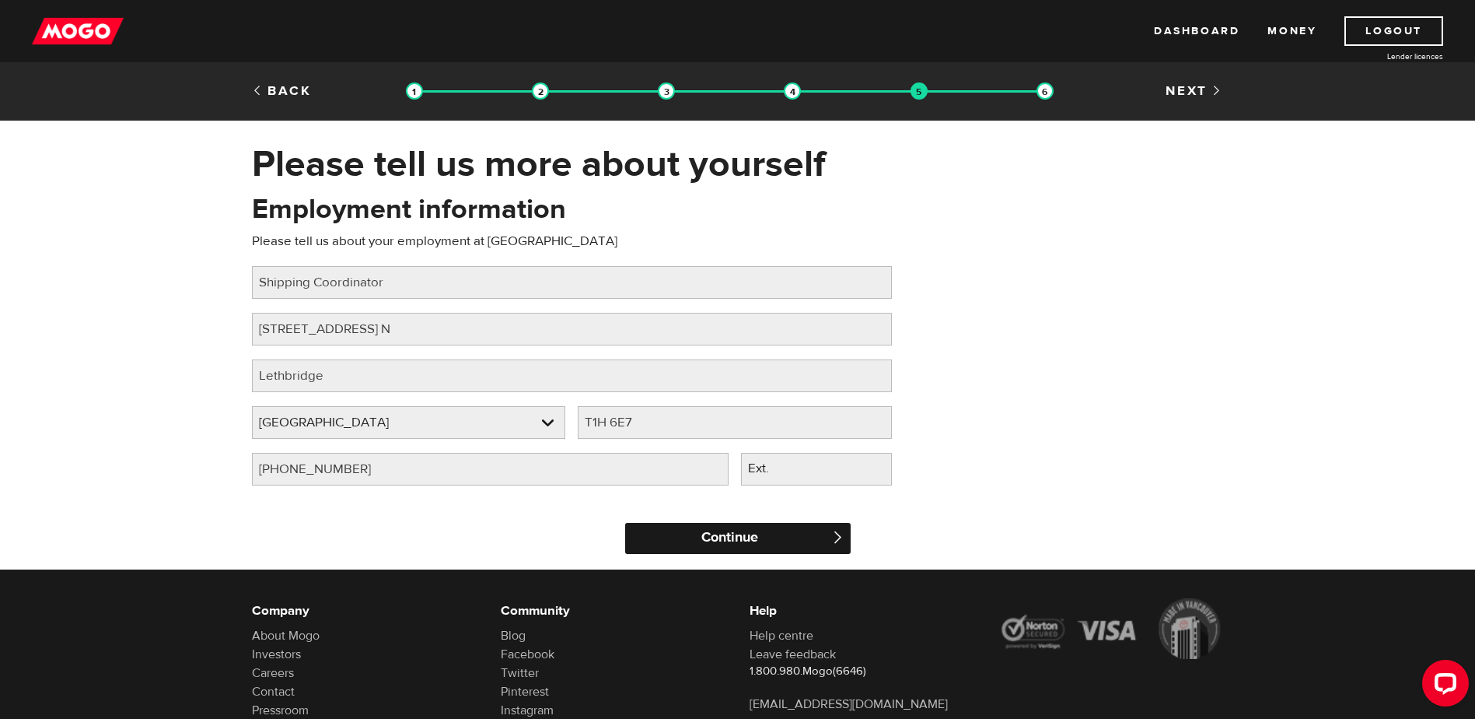
click at [757, 540] on input "Continue" at bounding box center [738, 538] width 226 height 31
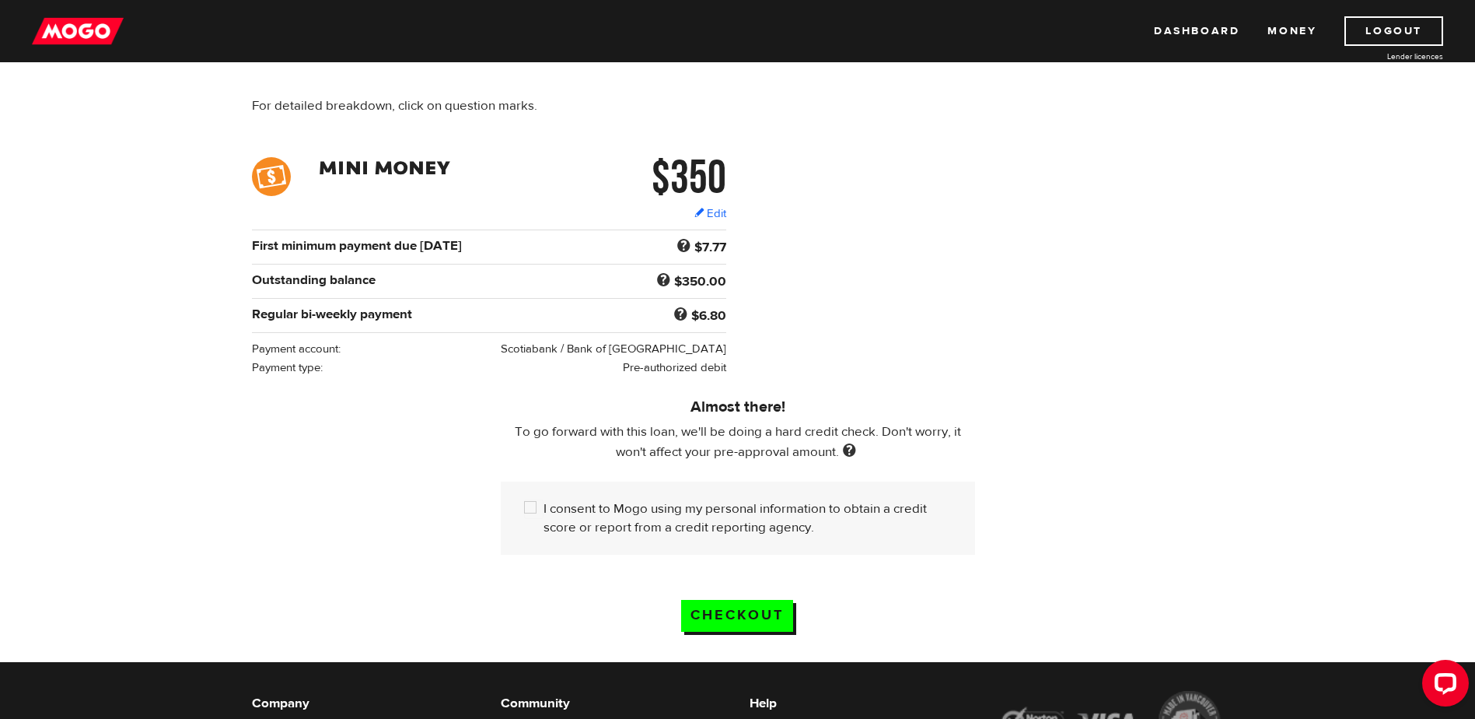
scroll to position [156, 0]
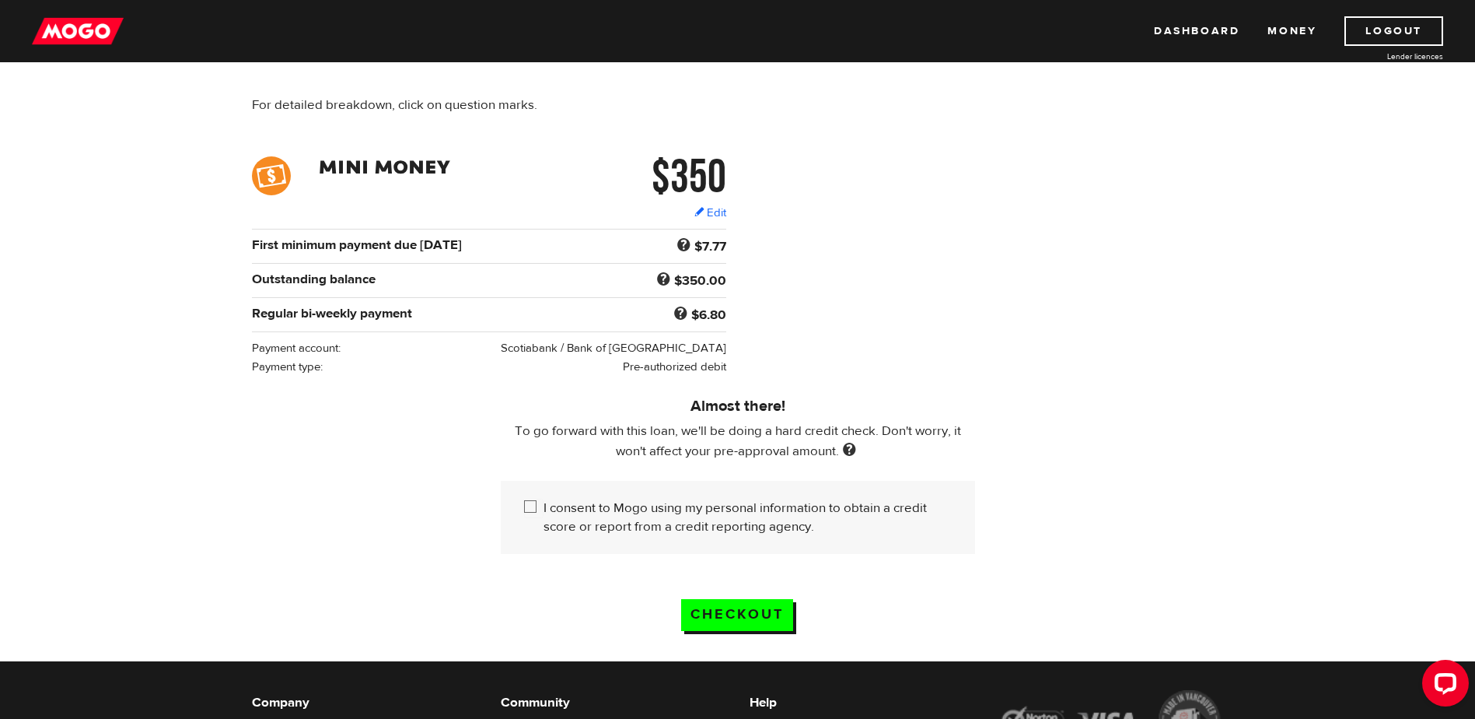
click at [520, 498] on div "I consent to Mogo using my personal information to obtain a credit score or rep…" at bounding box center [738, 517] width 474 height 73
click at [532, 500] on input "I consent to Mogo using my personal information to obtain a credit score or rep…" at bounding box center [533, 507] width 19 height 19
checkbox input "true"
click at [885, 377] on div "Almost there! To go forward with this loan, we'll be doing a hard credit check.…" at bounding box center [738, 465] width 498 height 178
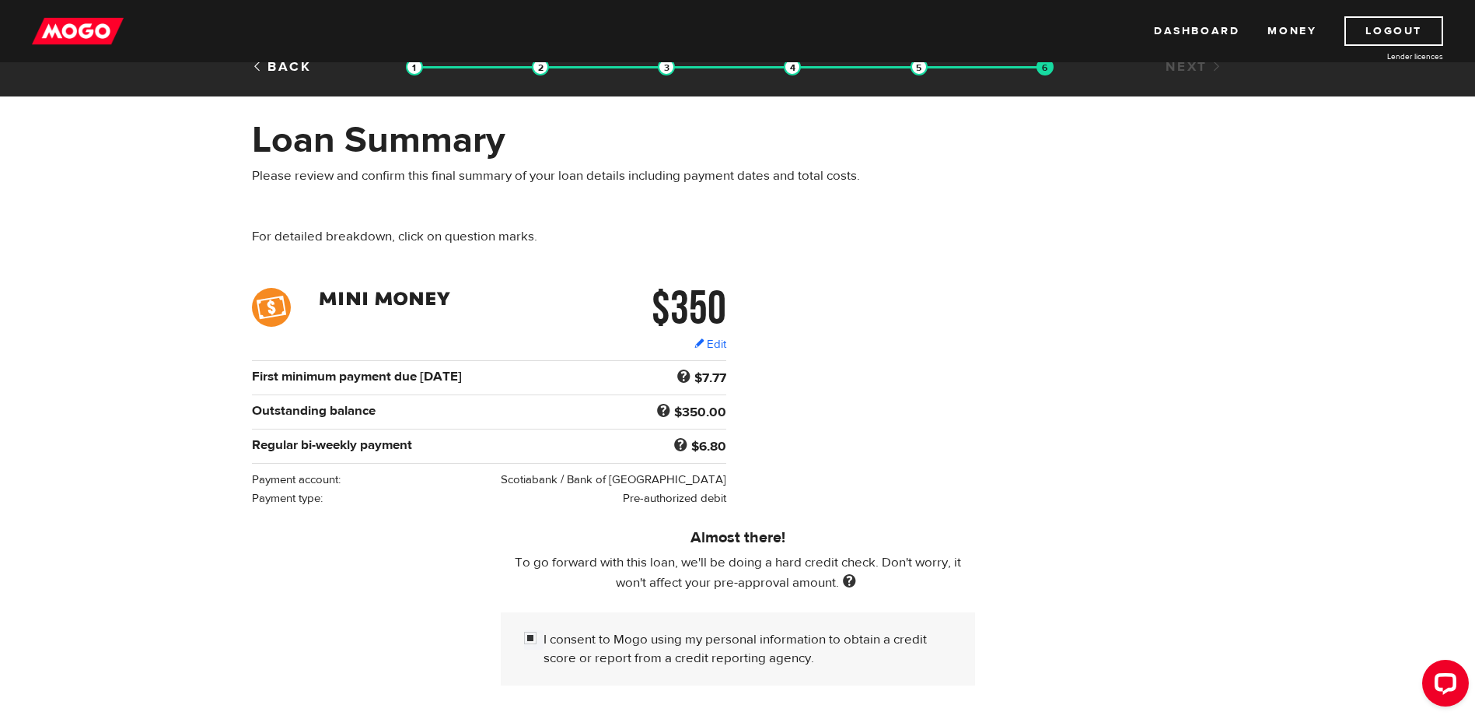
scroll to position [0, 0]
